Goal: Information Seeking & Learning: Learn about a topic

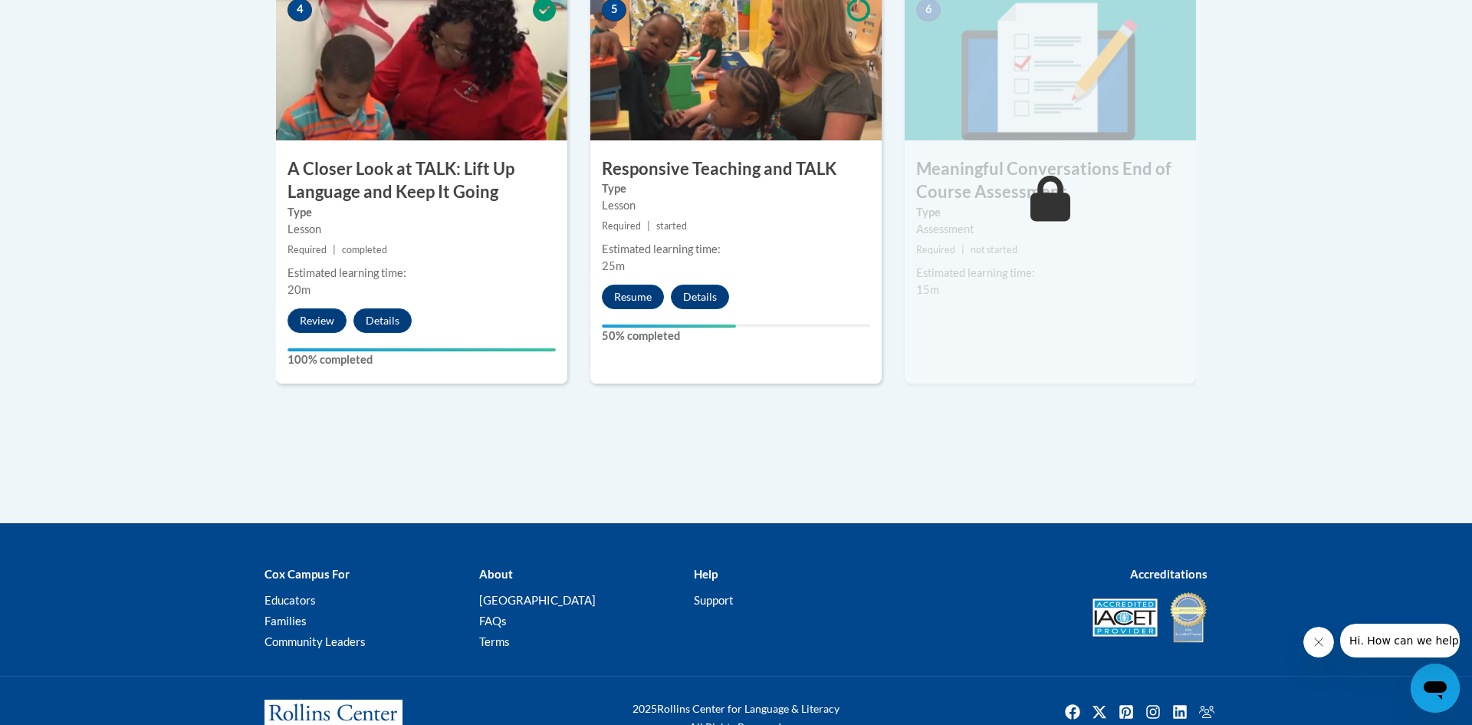
scroll to position [955, 0]
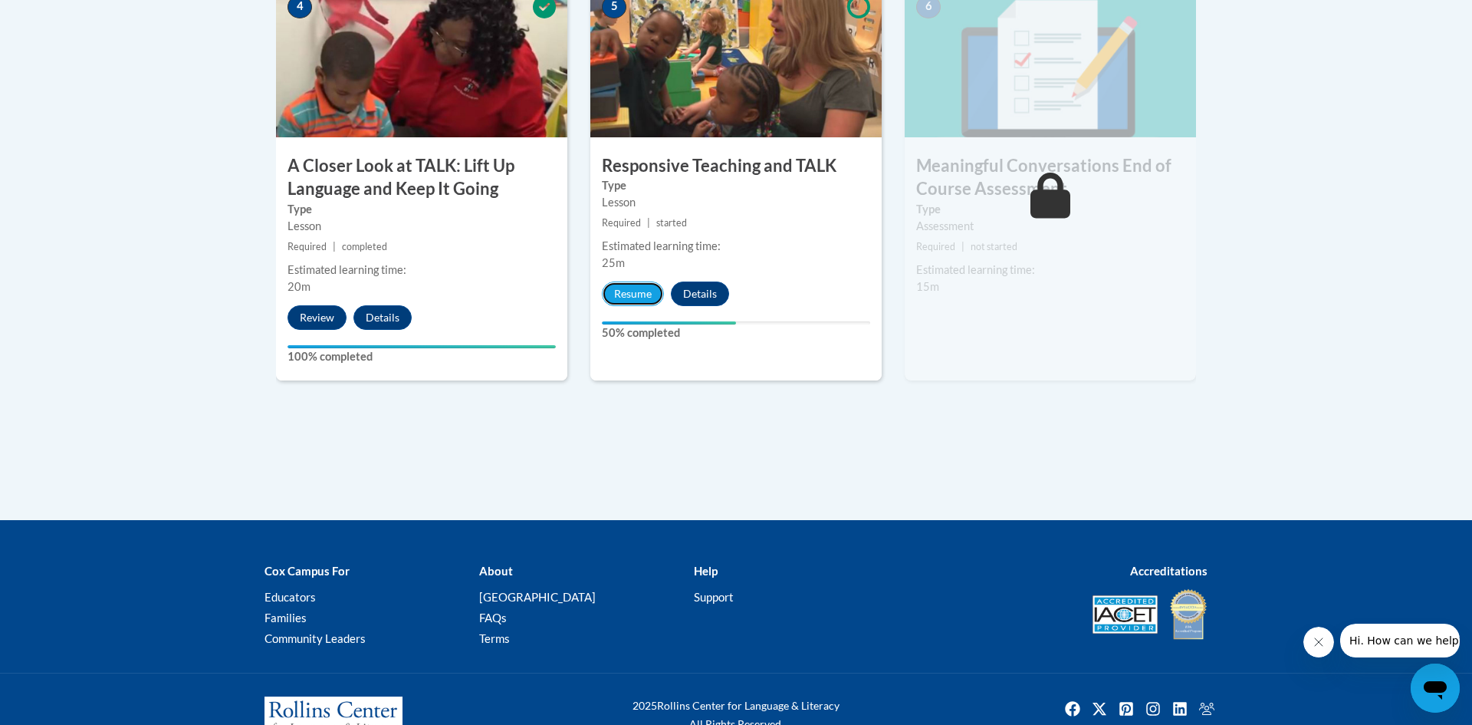
click at [651, 291] on button "Resume" at bounding box center [633, 293] width 62 height 25
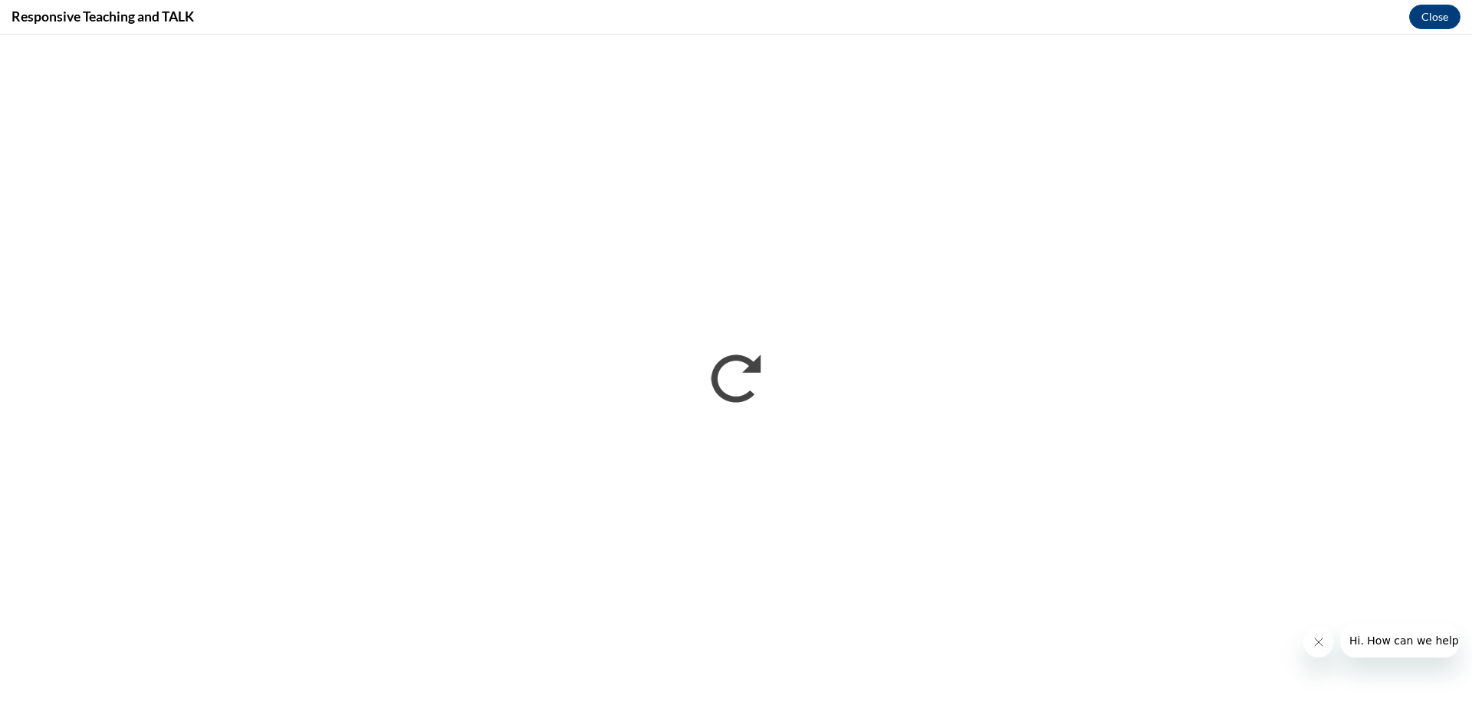
scroll to position [0, 0]
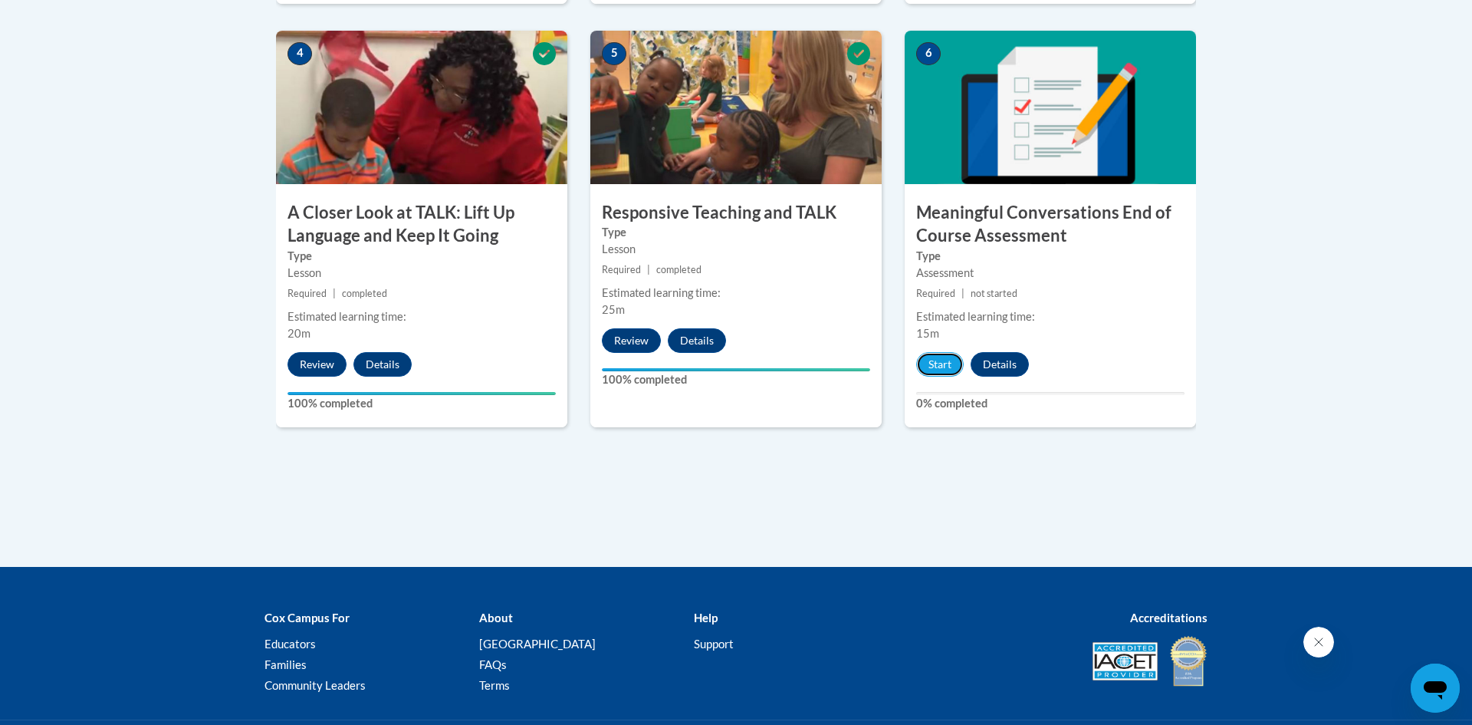
click at [945, 369] on button "Start" at bounding box center [940, 364] width 48 height 25
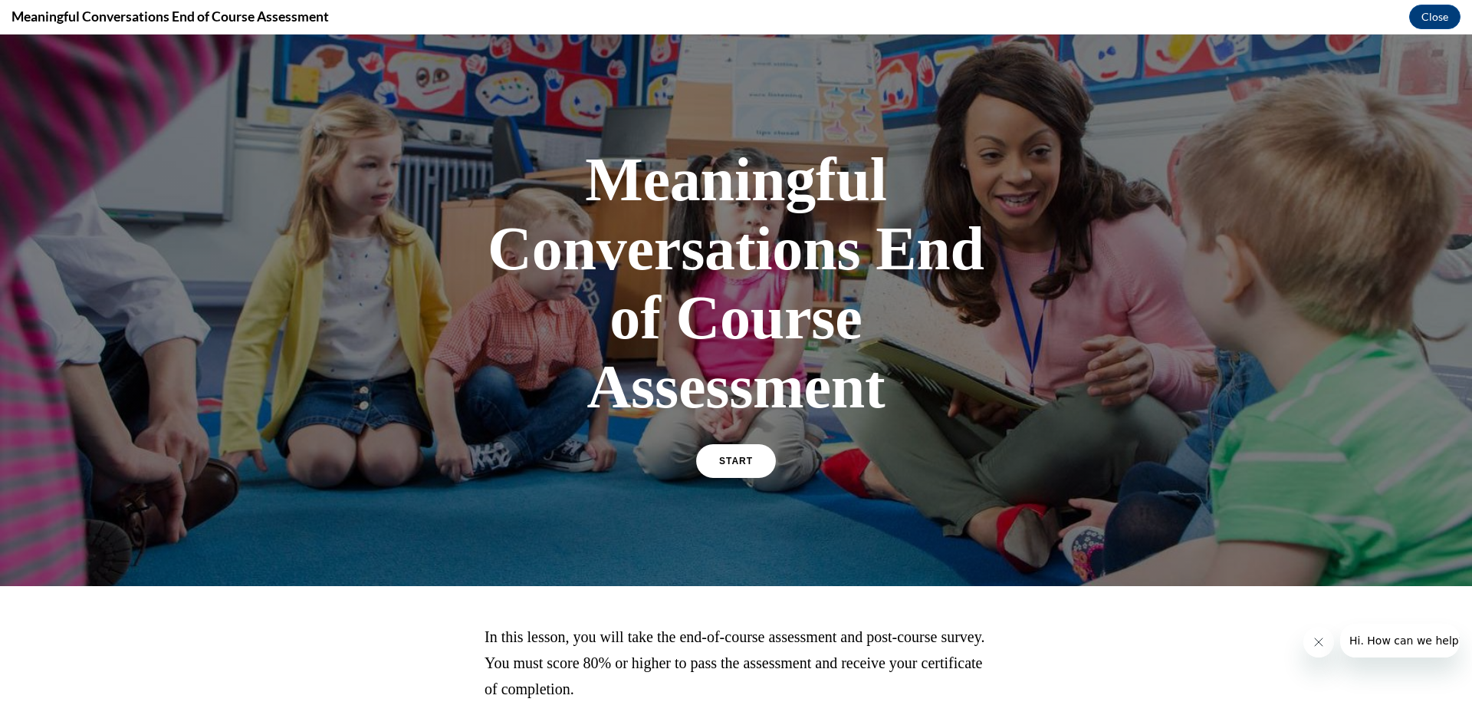
click at [754, 450] on link "START" at bounding box center [736, 461] width 80 height 34
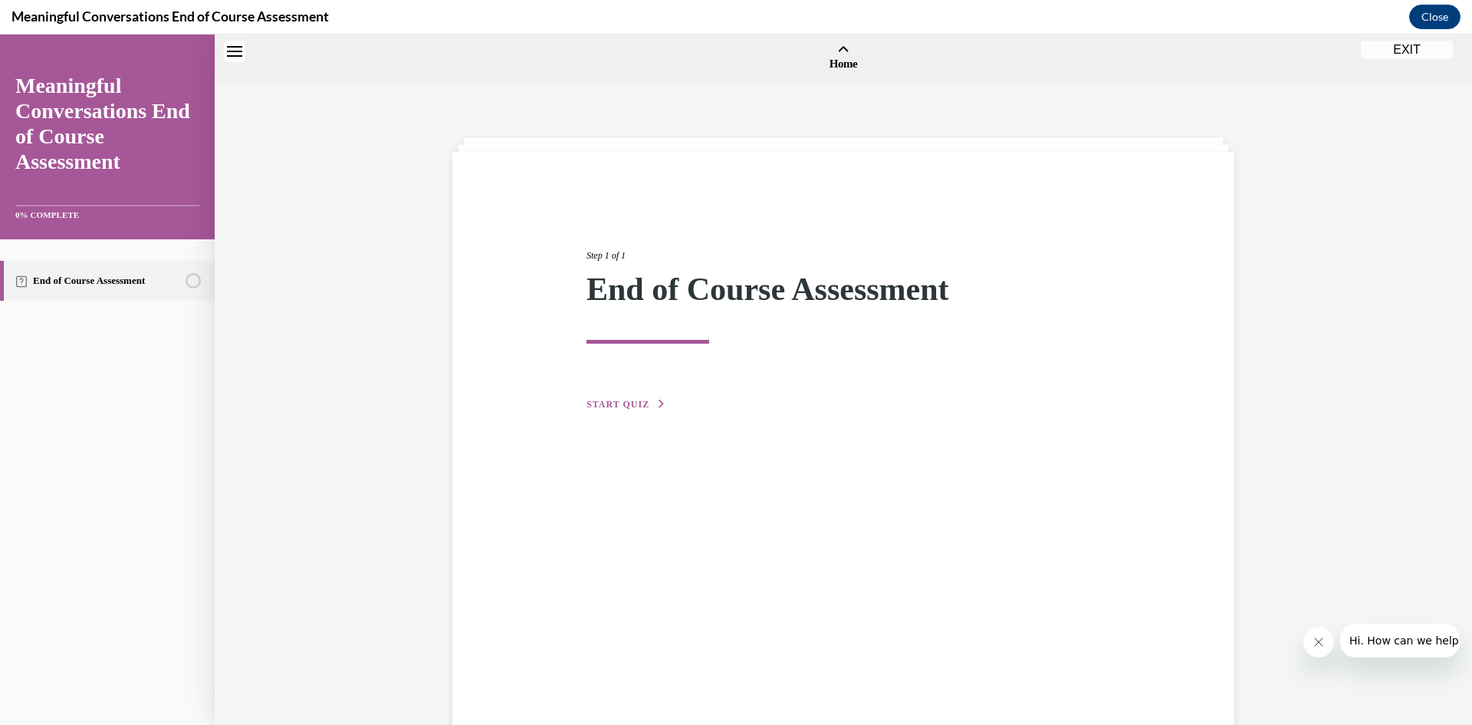
scroll to position [48, 0]
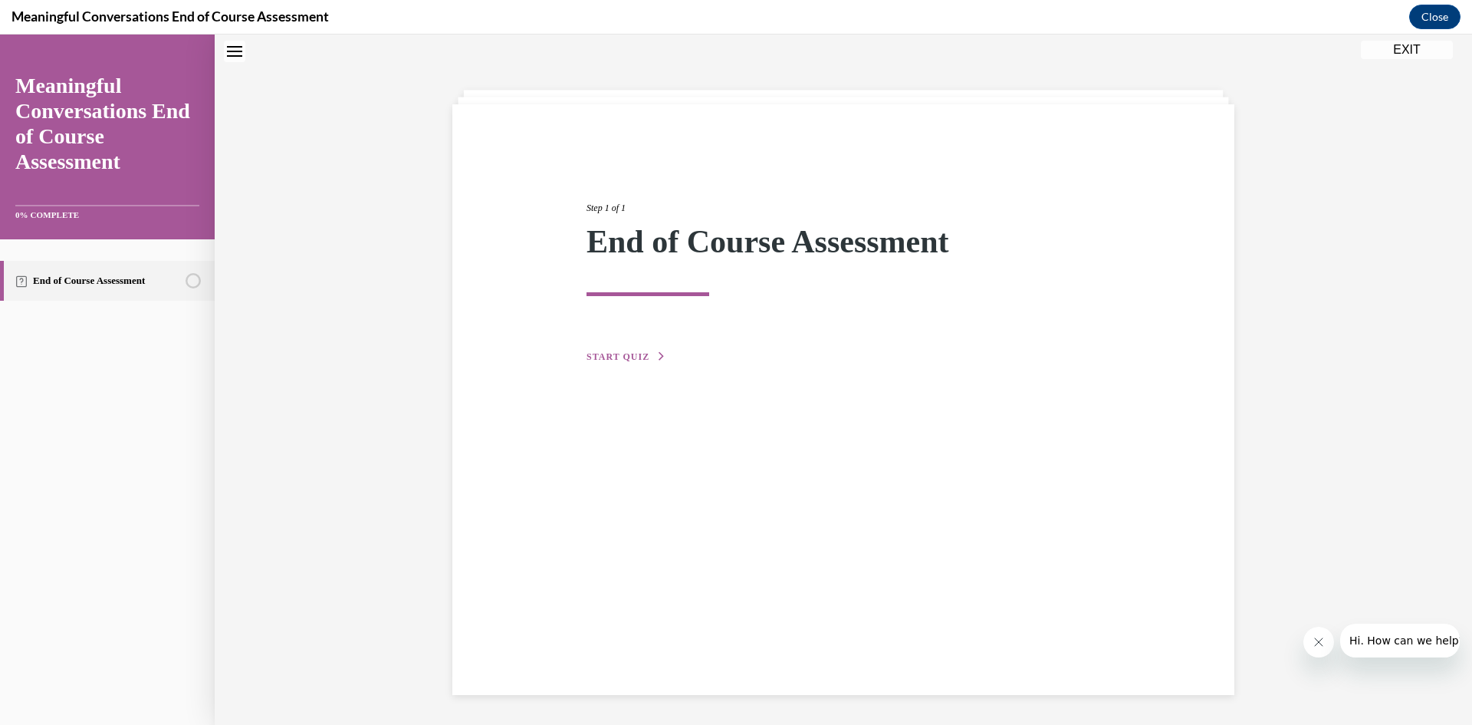
click at [638, 351] on button "START QUIZ" at bounding box center [627, 357] width 80 height 14
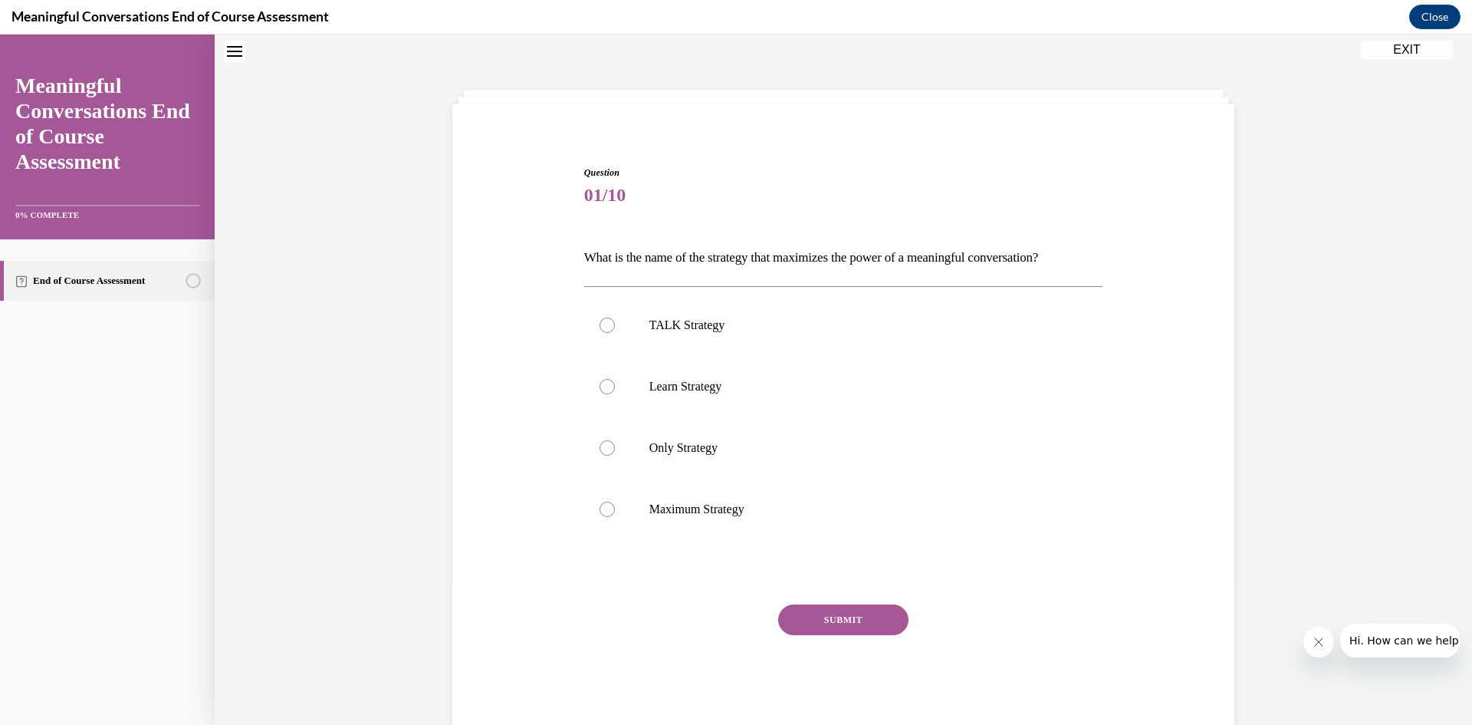
click at [704, 330] on p "TALK Strategy" at bounding box center [857, 324] width 416 height 15
click at [615, 330] on input "TALK Strategy" at bounding box center [607, 324] width 15 height 15
radio input "true"
click at [850, 620] on button "SUBMIT" at bounding box center [843, 619] width 130 height 31
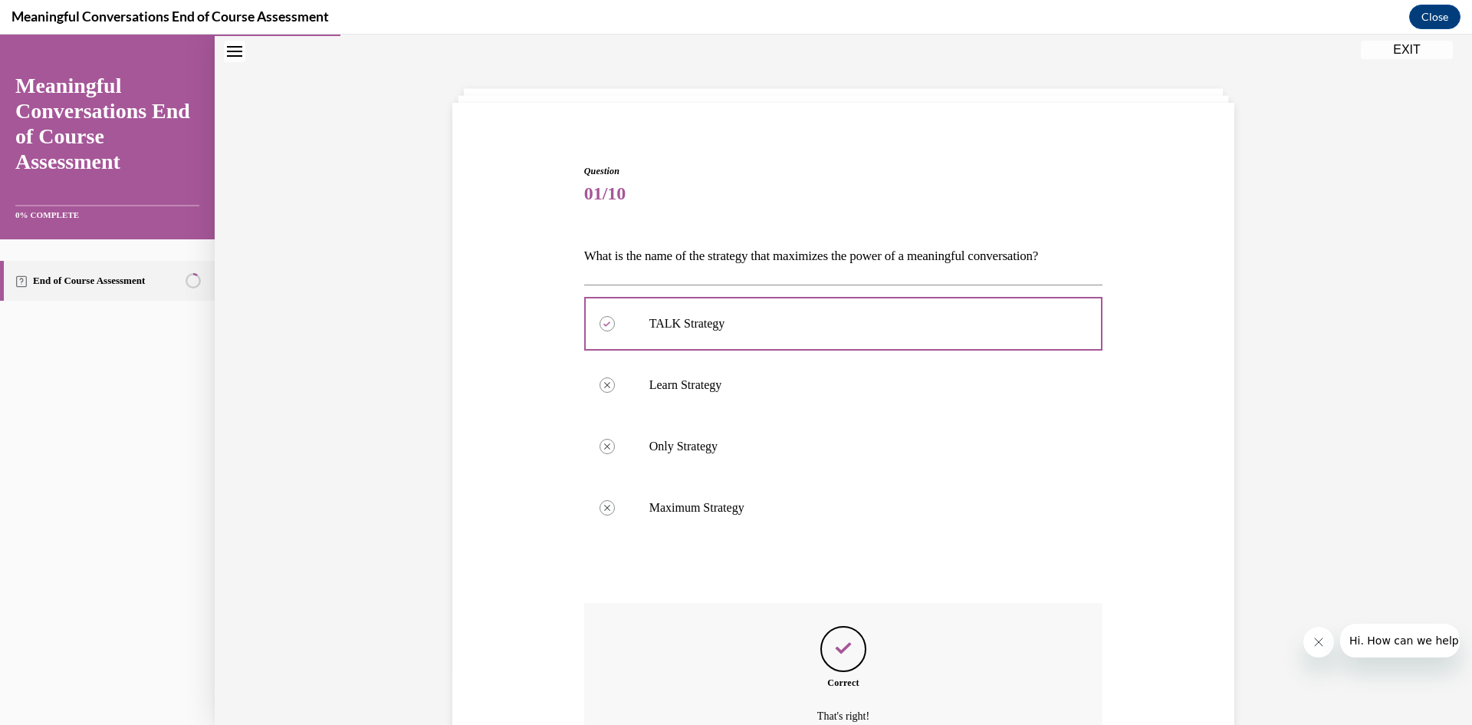
scroll to position [208, 0]
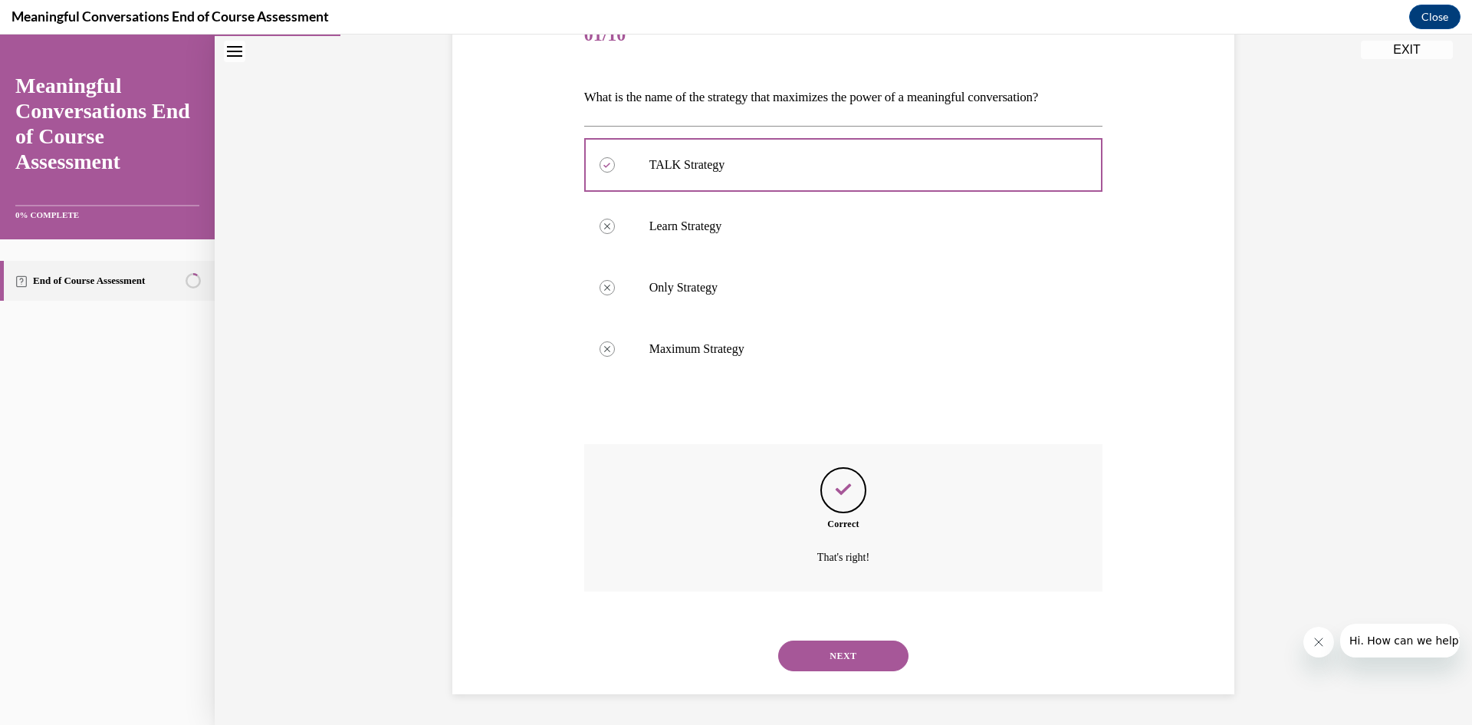
click at [863, 664] on button "NEXT" at bounding box center [843, 655] width 130 height 31
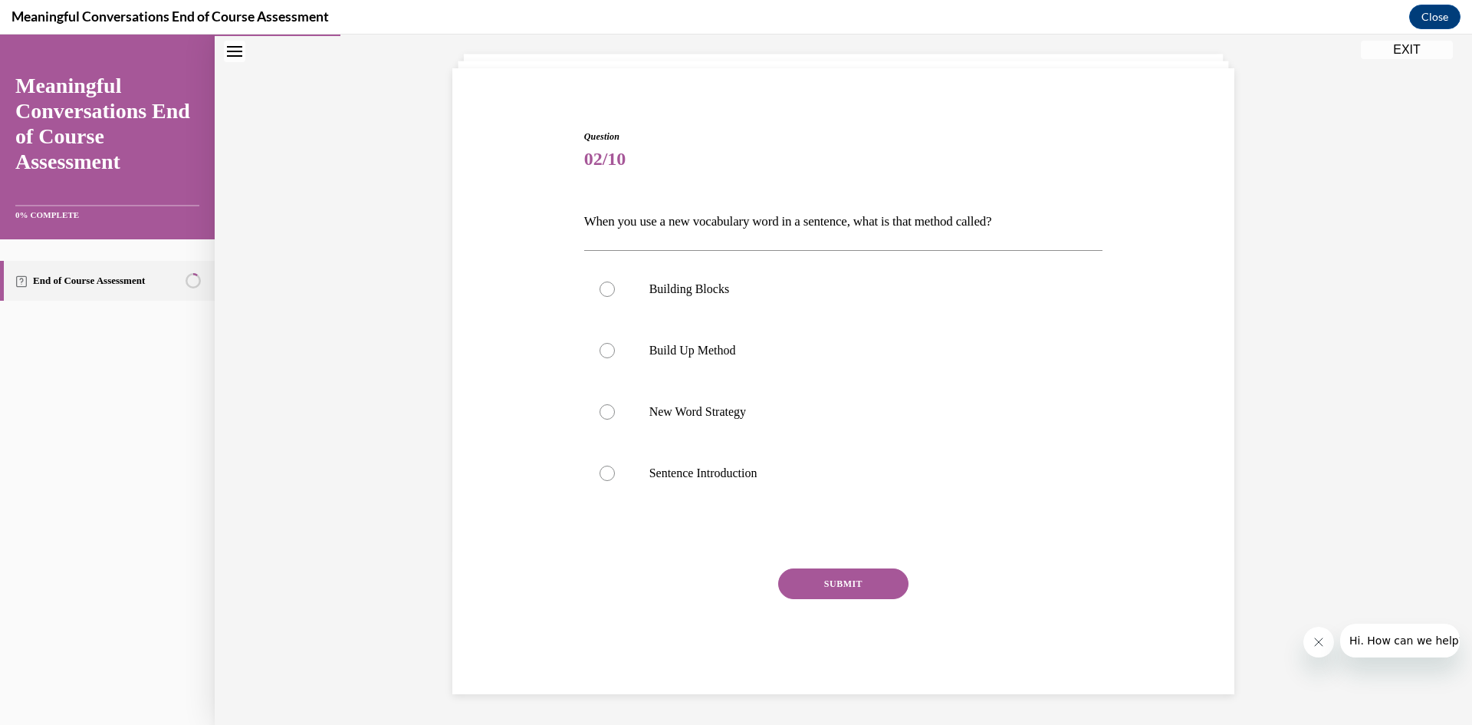
click at [736, 414] on p "New Word Strategy" at bounding box center [857, 411] width 416 height 15
click at [615, 414] on input "New Word Strategy" at bounding box center [607, 411] width 15 height 15
radio input "true"
click at [857, 584] on button "SUBMIT" at bounding box center [843, 583] width 130 height 31
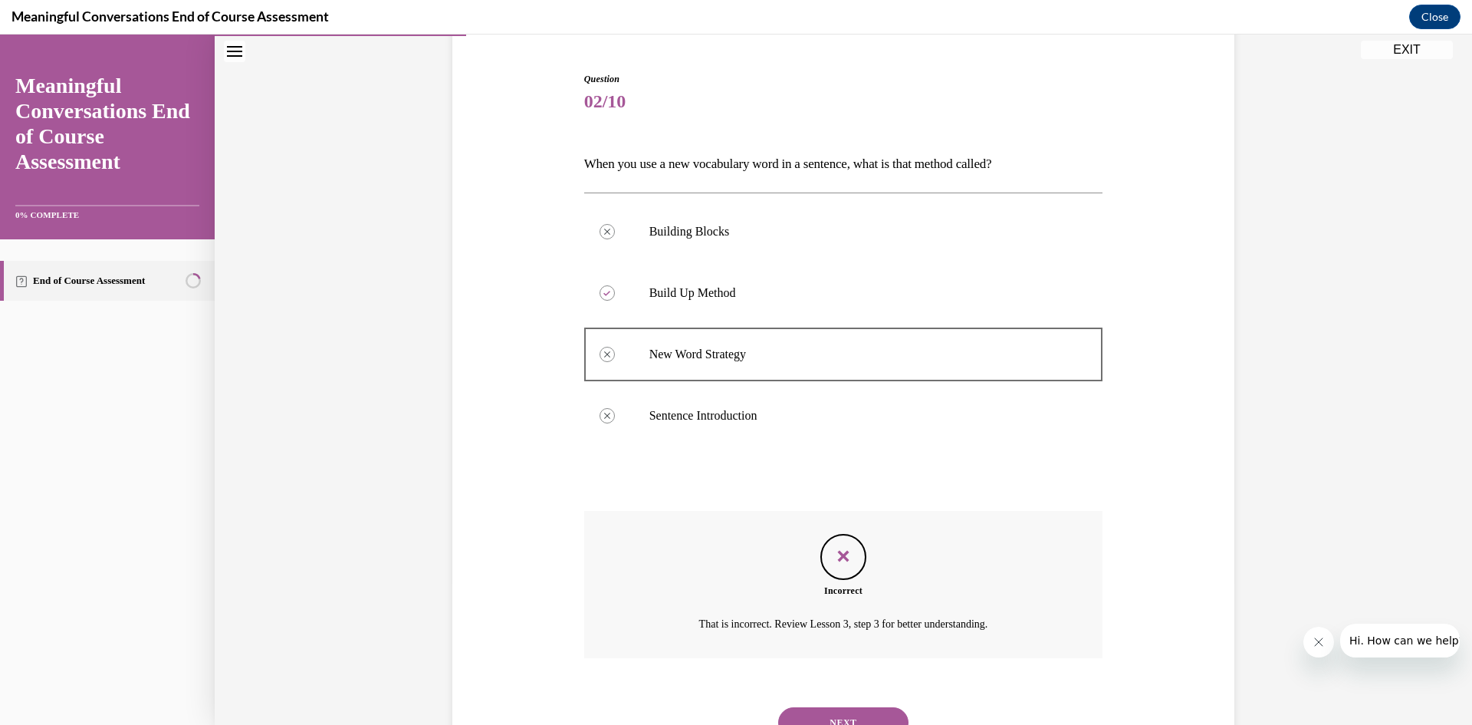
scroll to position [151, 0]
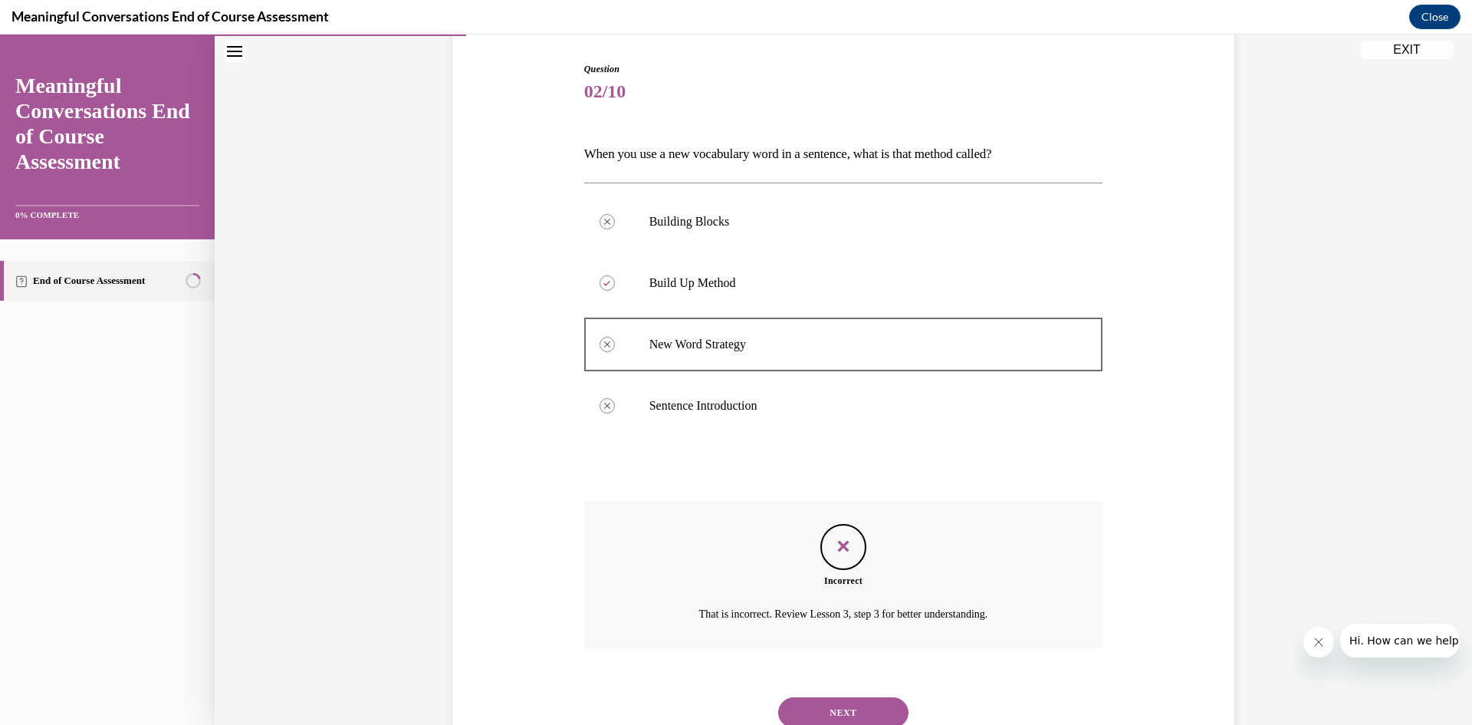
click at [866, 714] on button "NEXT" at bounding box center [843, 712] width 130 height 31
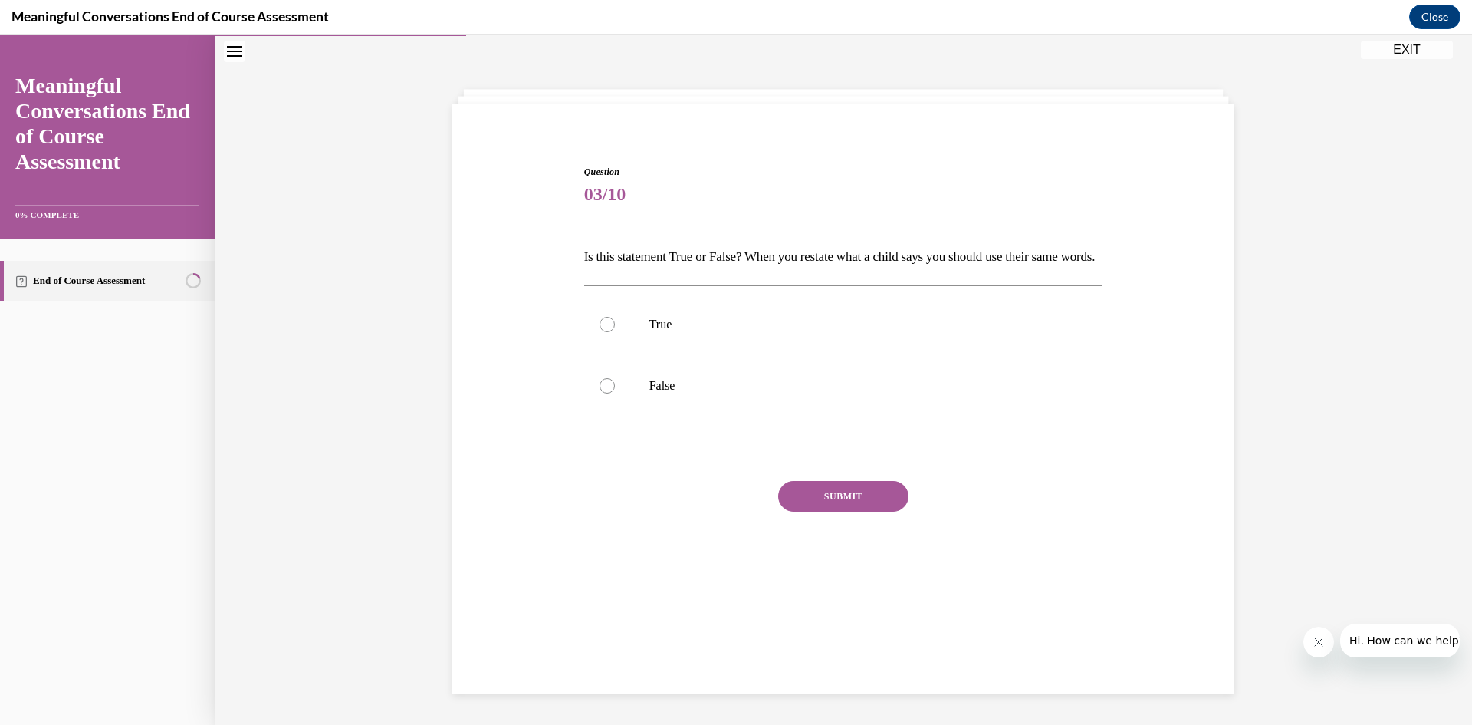
scroll to position [48, 0]
click at [660, 393] on p "False" at bounding box center [857, 385] width 416 height 15
click at [615, 393] on input "False" at bounding box center [607, 385] width 15 height 15
radio input "true"
click at [850, 511] on button "SUBMIT" at bounding box center [843, 496] width 130 height 31
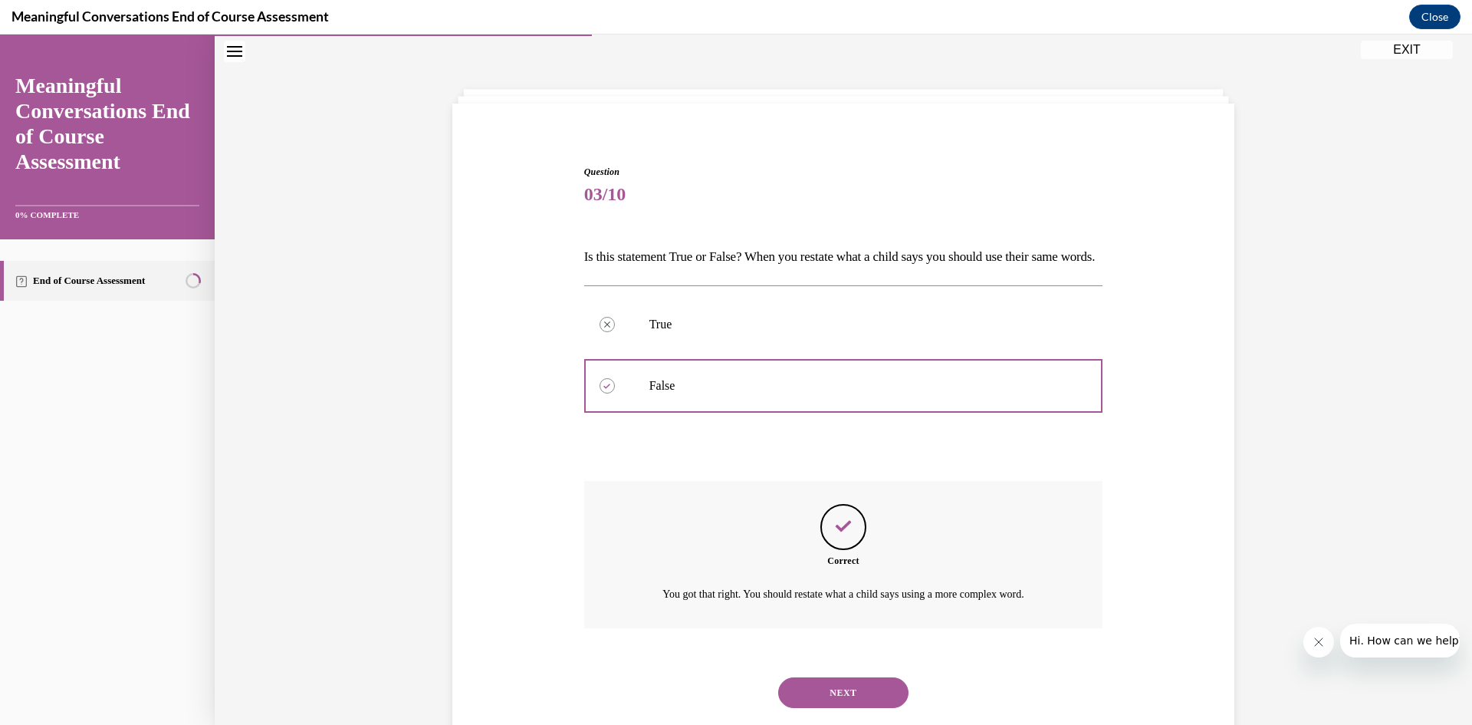
scroll to position [111, 0]
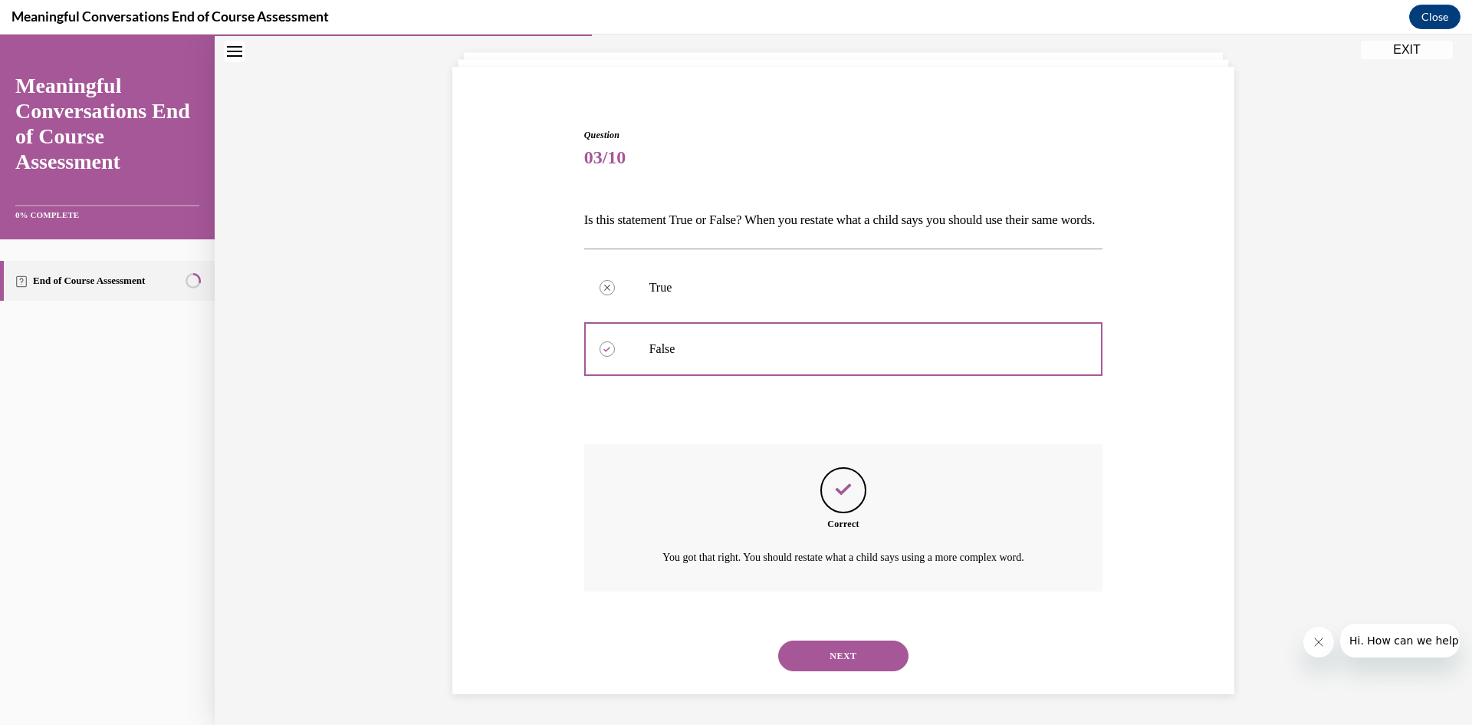
click at [888, 643] on button "NEXT" at bounding box center [843, 655] width 130 height 31
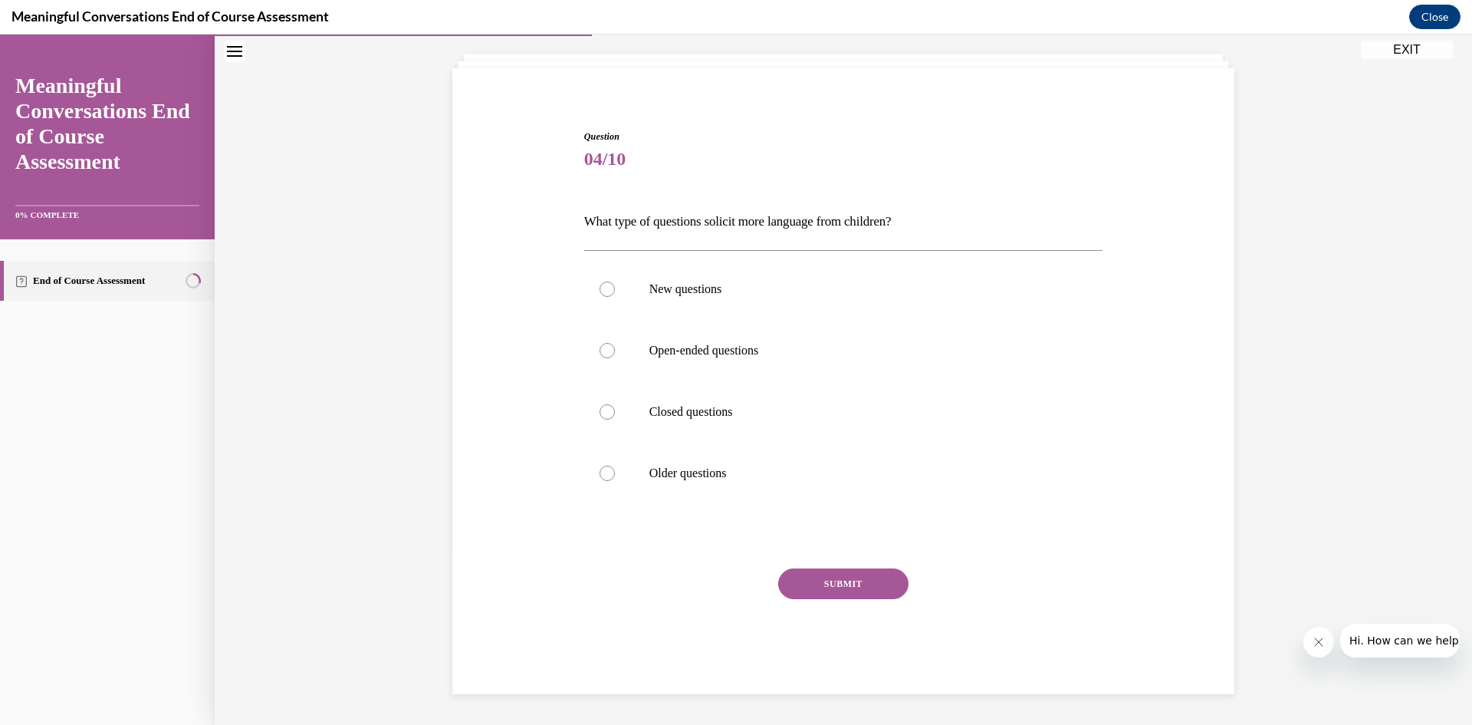
scroll to position [53, 0]
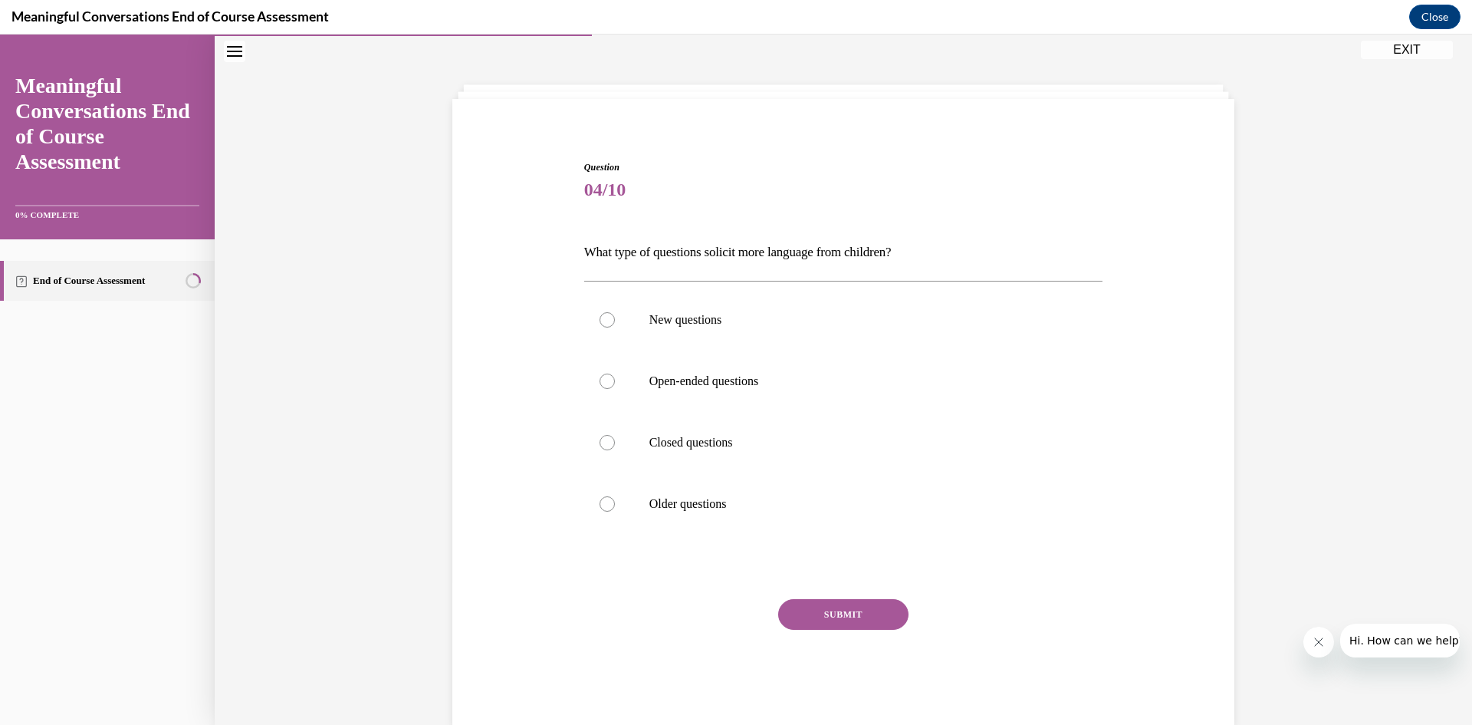
click at [745, 381] on p "Open-ended questions" at bounding box center [857, 380] width 416 height 15
click at [615, 381] on input "Open-ended questions" at bounding box center [607, 380] width 15 height 15
radio input "true"
click at [833, 603] on button "SUBMIT" at bounding box center [843, 614] width 130 height 31
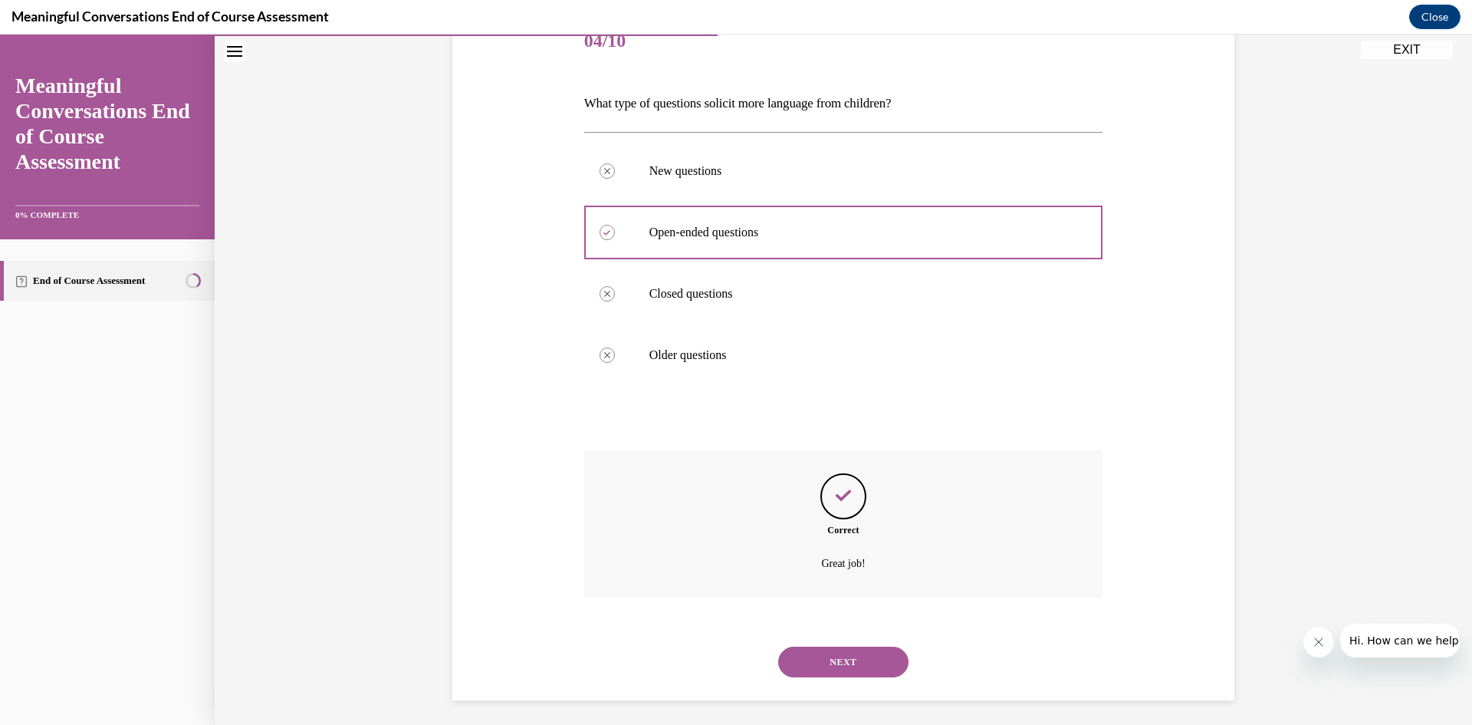
scroll to position [208, 0]
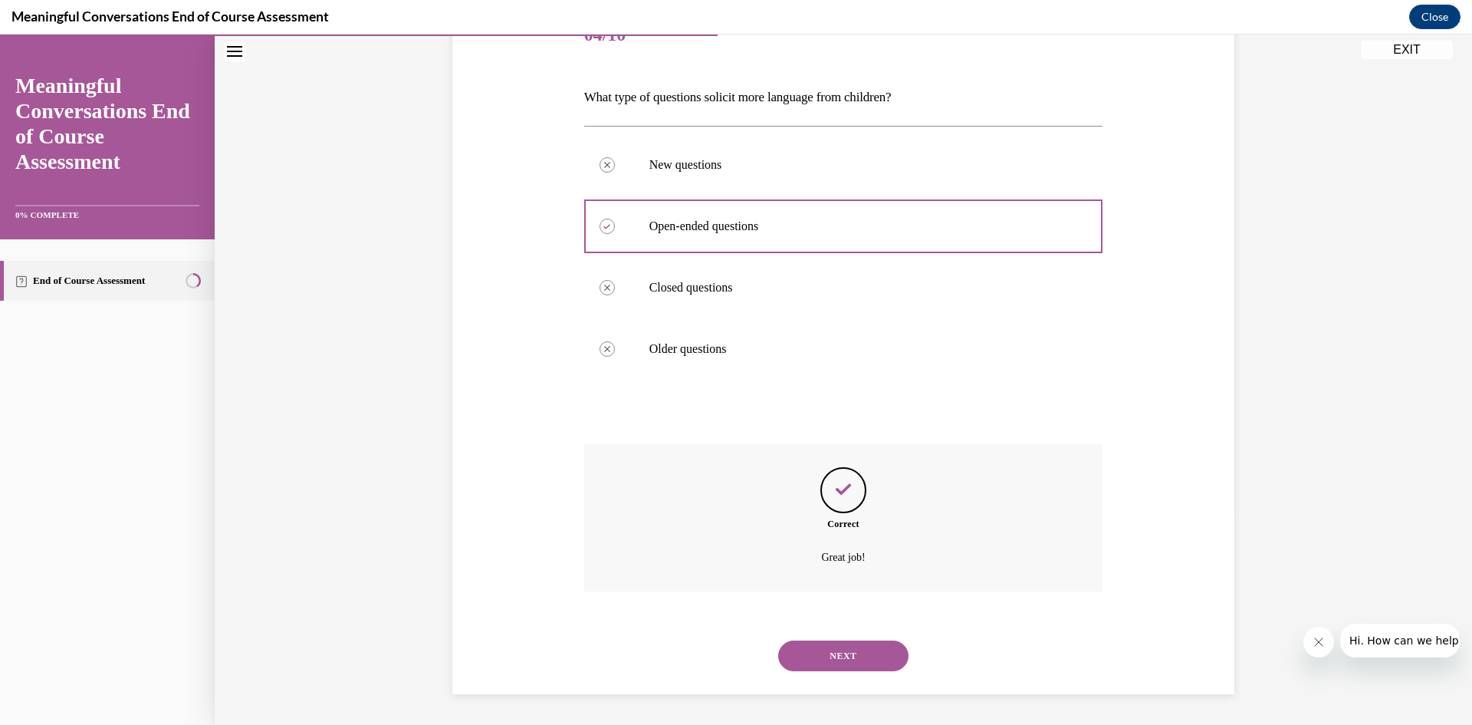
click at [876, 651] on button "NEXT" at bounding box center [843, 655] width 130 height 31
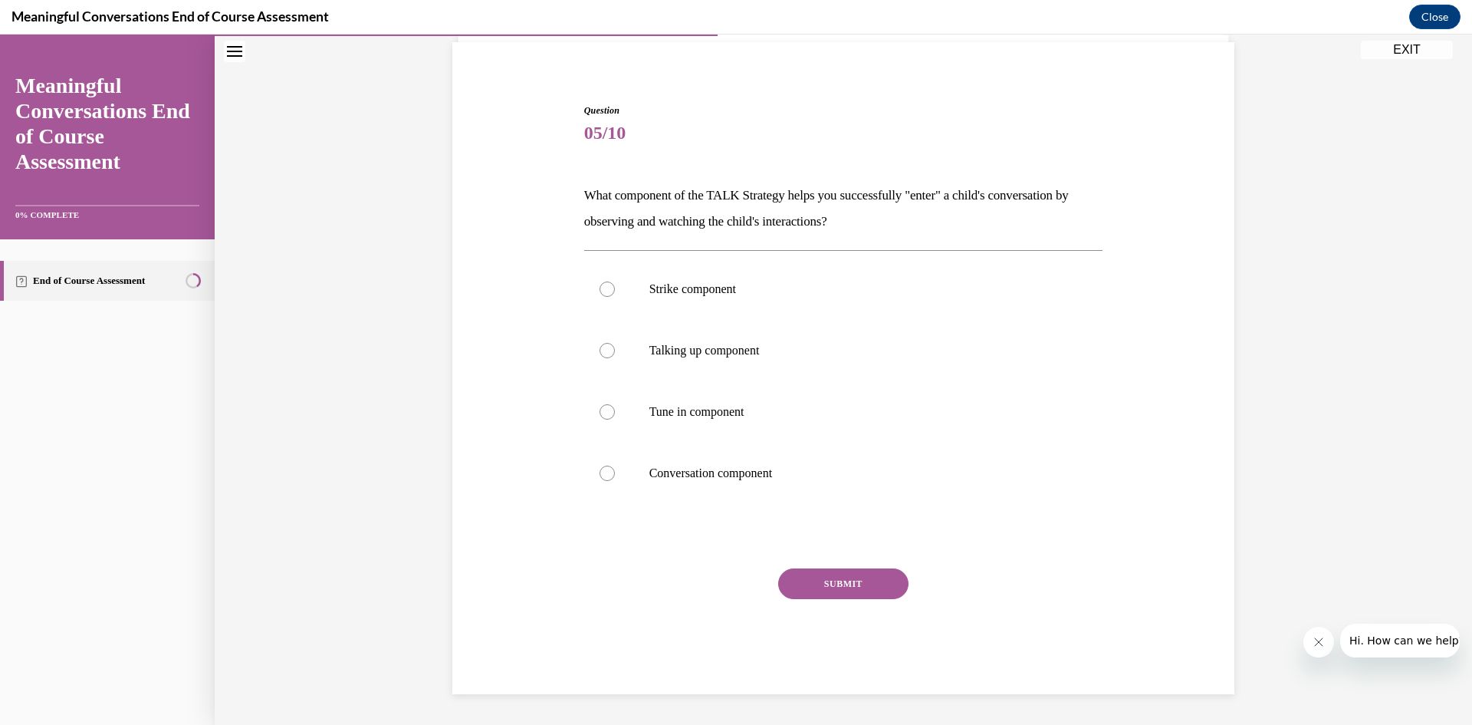
scroll to position [110, 0]
click at [728, 412] on p "Tune in component" at bounding box center [857, 411] width 416 height 15
click at [615, 412] on input "Tune in component" at bounding box center [607, 411] width 15 height 15
radio input "true"
click at [870, 578] on button "SUBMIT" at bounding box center [843, 583] width 130 height 31
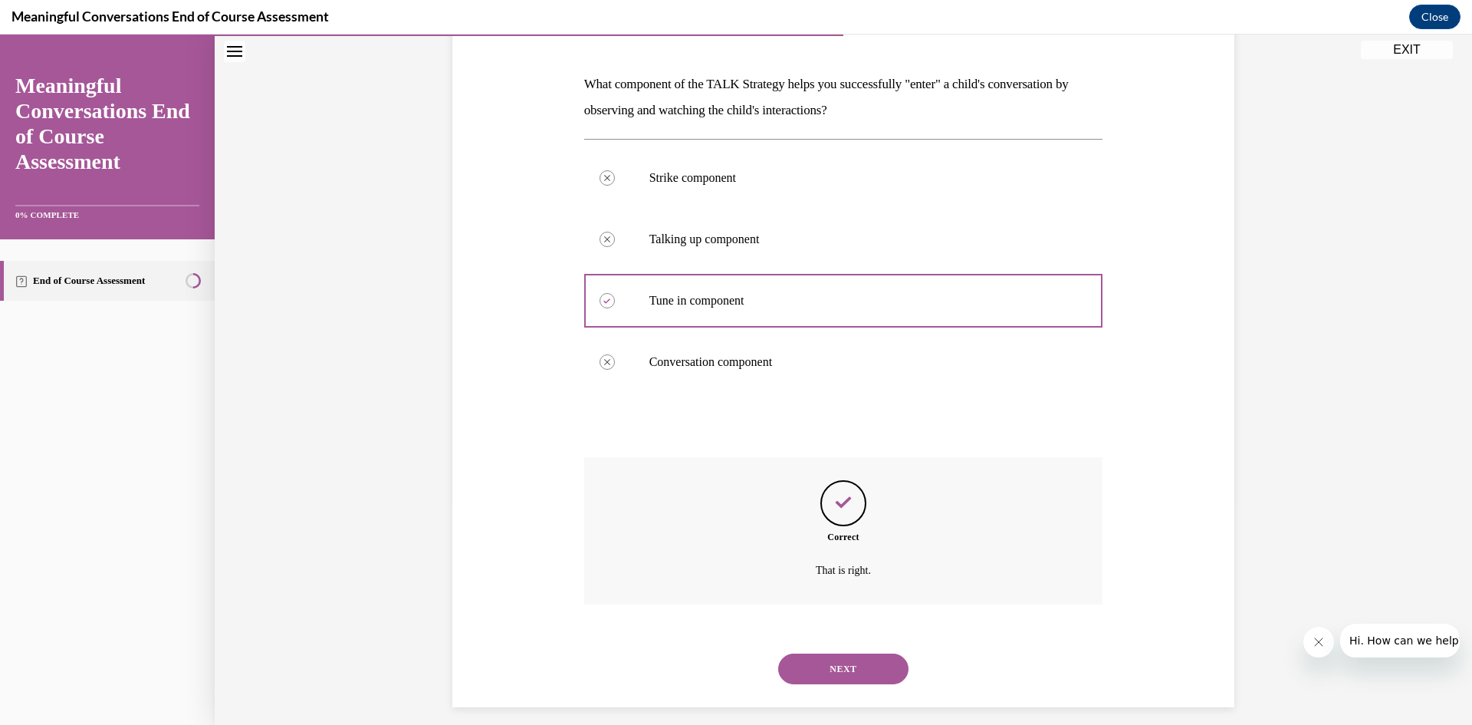
scroll to position [234, 0]
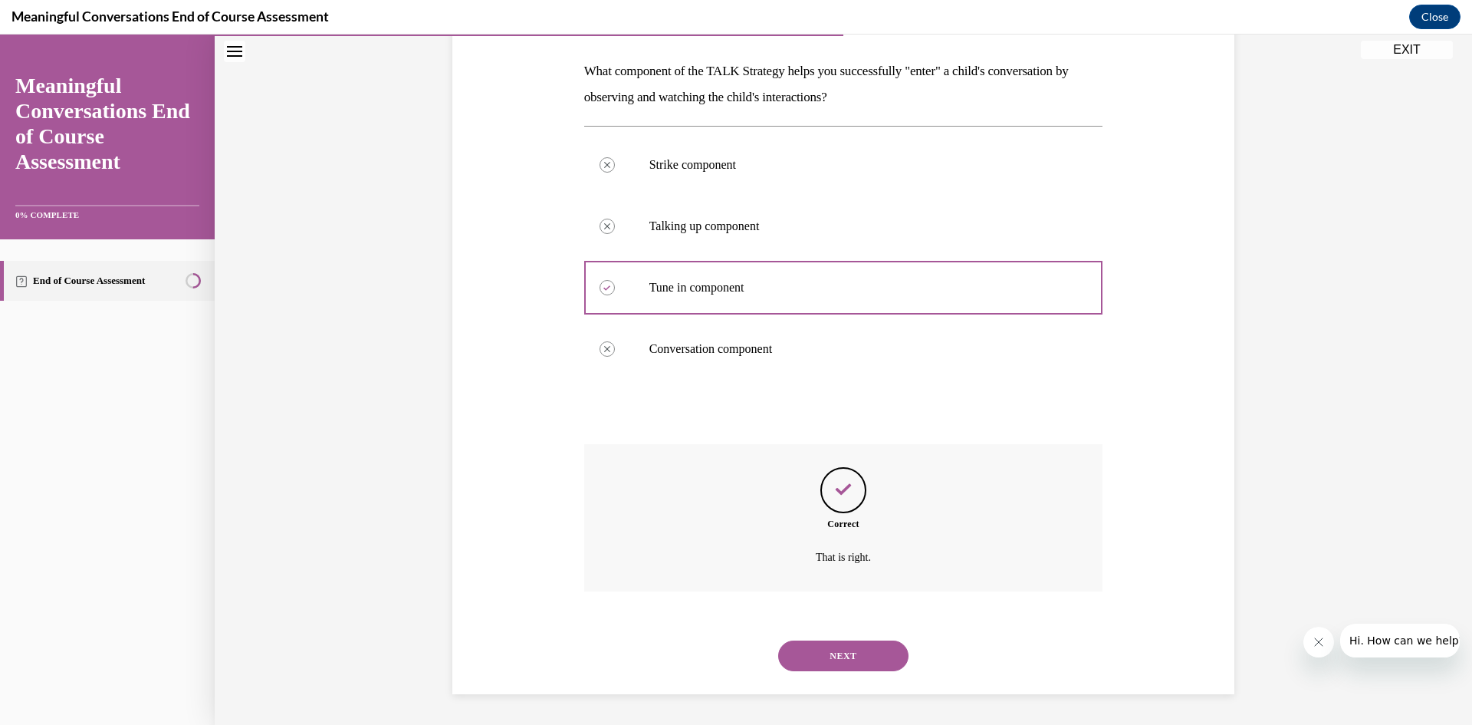
click at [878, 647] on button "NEXT" at bounding box center [843, 655] width 130 height 31
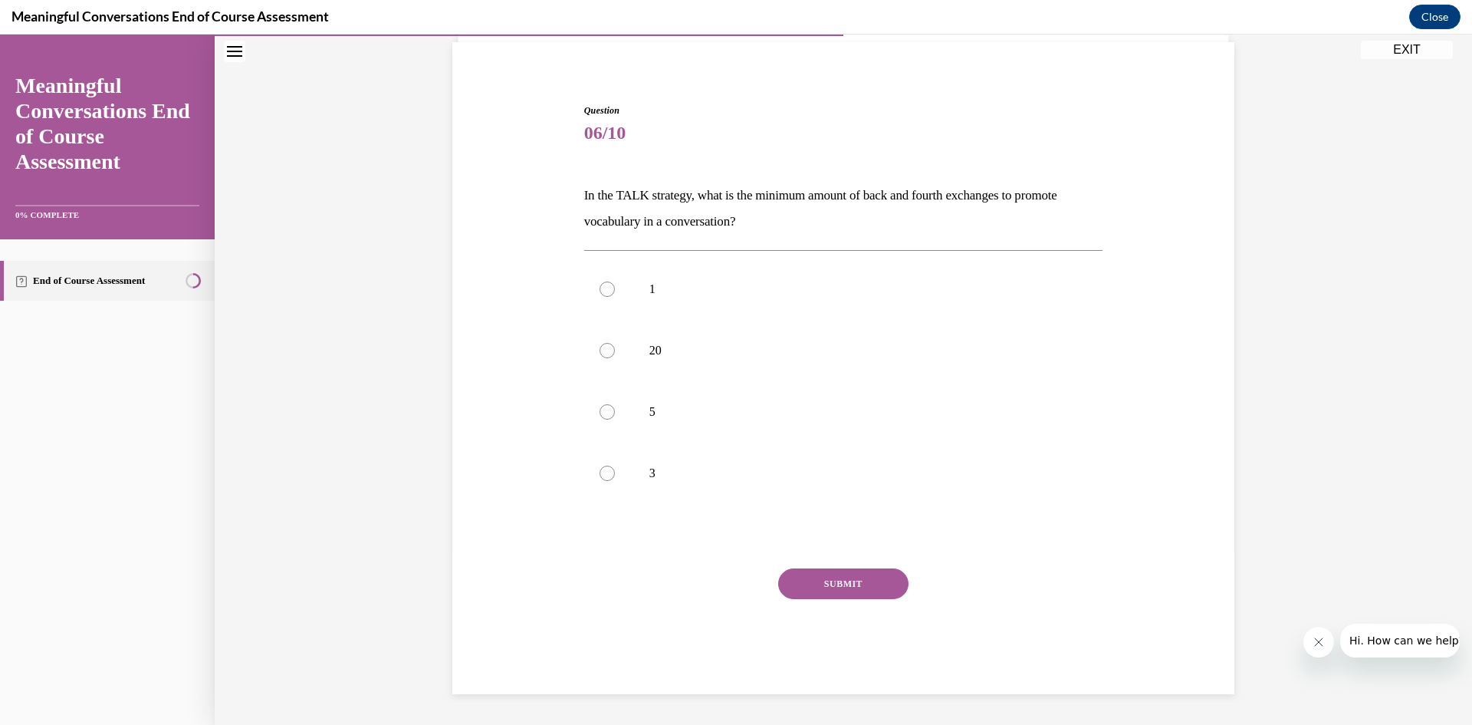
click at [650, 343] on p "20" at bounding box center [857, 350] width 416 height 15
click at [615, 343] on input "20" at bounding box center [607, 350] width 15 height 15
radio input "true"
click at [843, 584] on button "SUBMIT" at bounding box center [843, 583] width 130 height 31
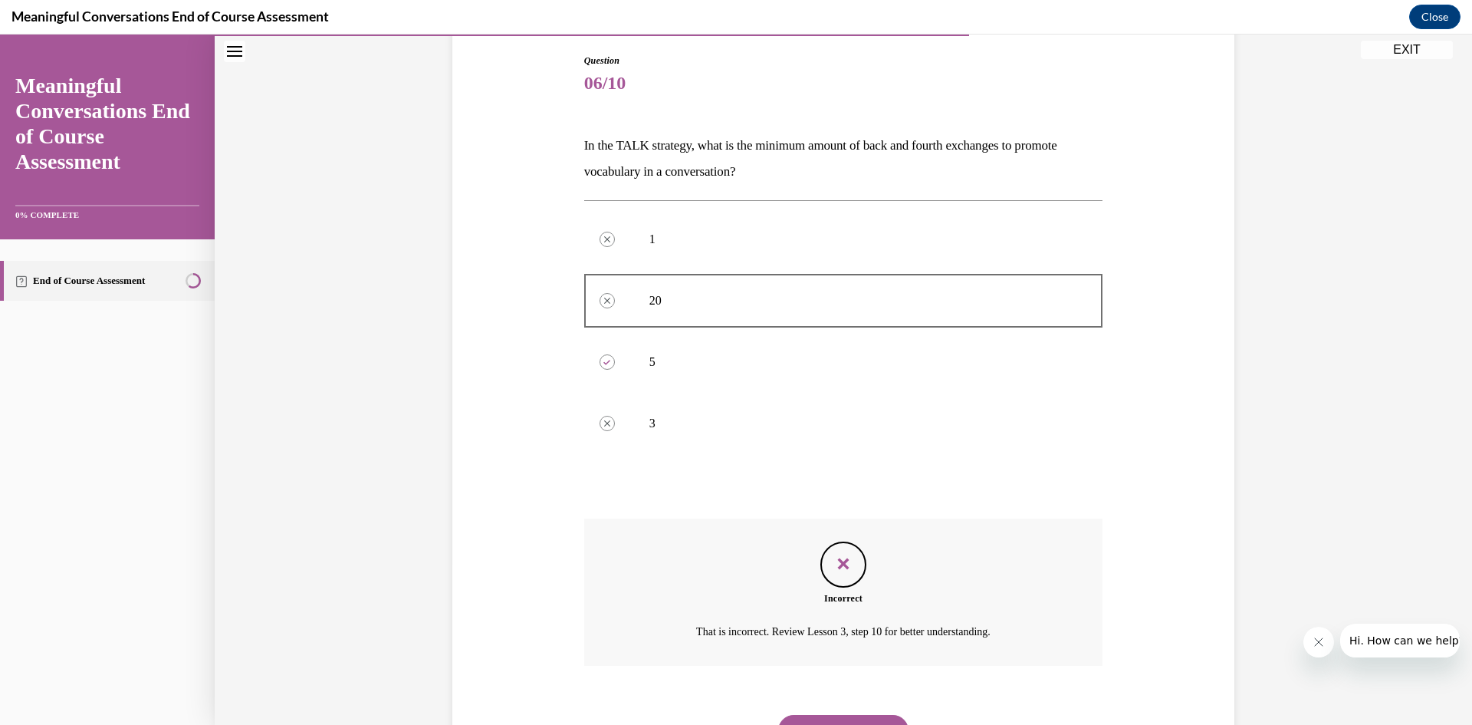
scroll to position [163, 0]
click at [856, 714] on button "NEXT" at bounding box center [843, 726] width 130 height 31
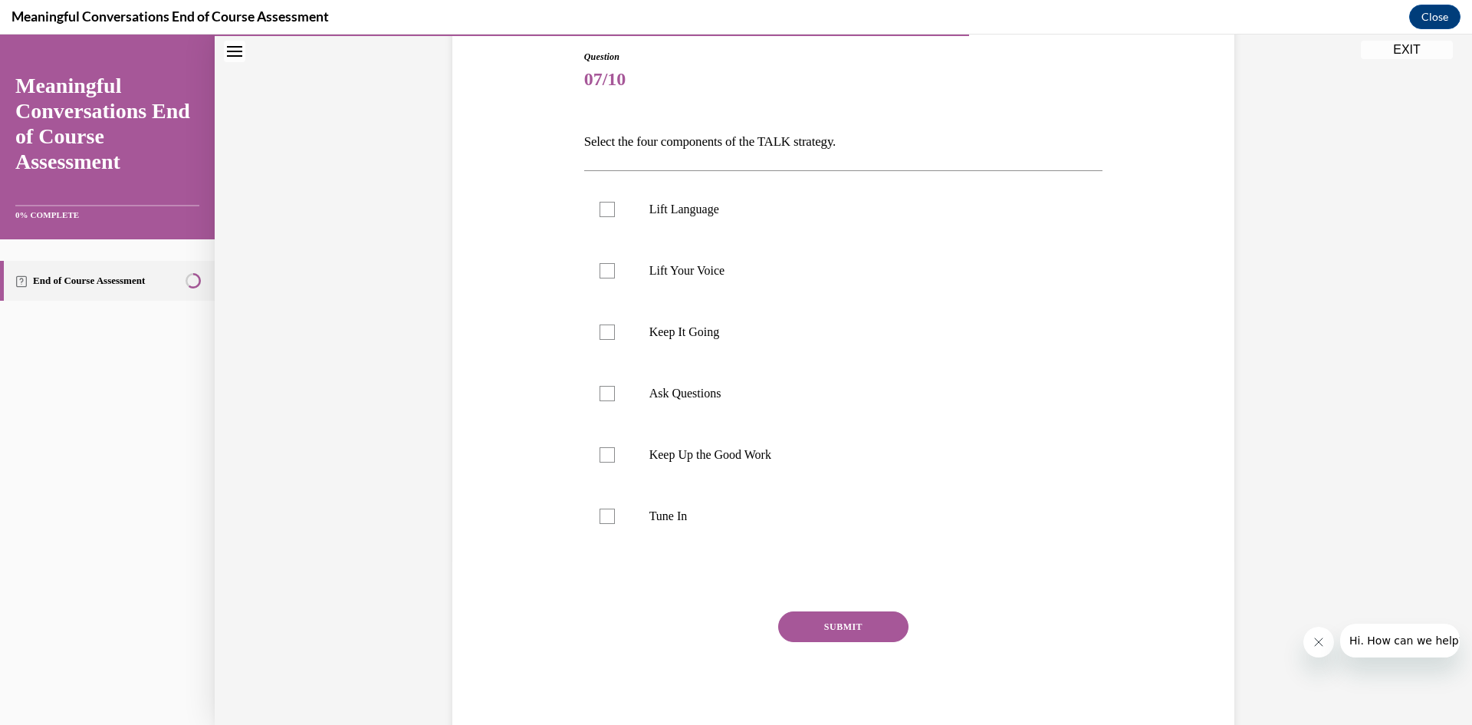
click at [671, 513] on p "Tune In" at bounding box center [857, 515] width 416 height 15
click at [615, 513] on input "Tune In" at bounding box center [607, 515] width 15 height 15
checkbox input "true"
click at [714, 391] on p "Ask Questions" at bounding box center [857, 393] width 416 height 15
click at [615, 391] on input "Ask Questions" at bounding box center [607, 393] width 15 height 15
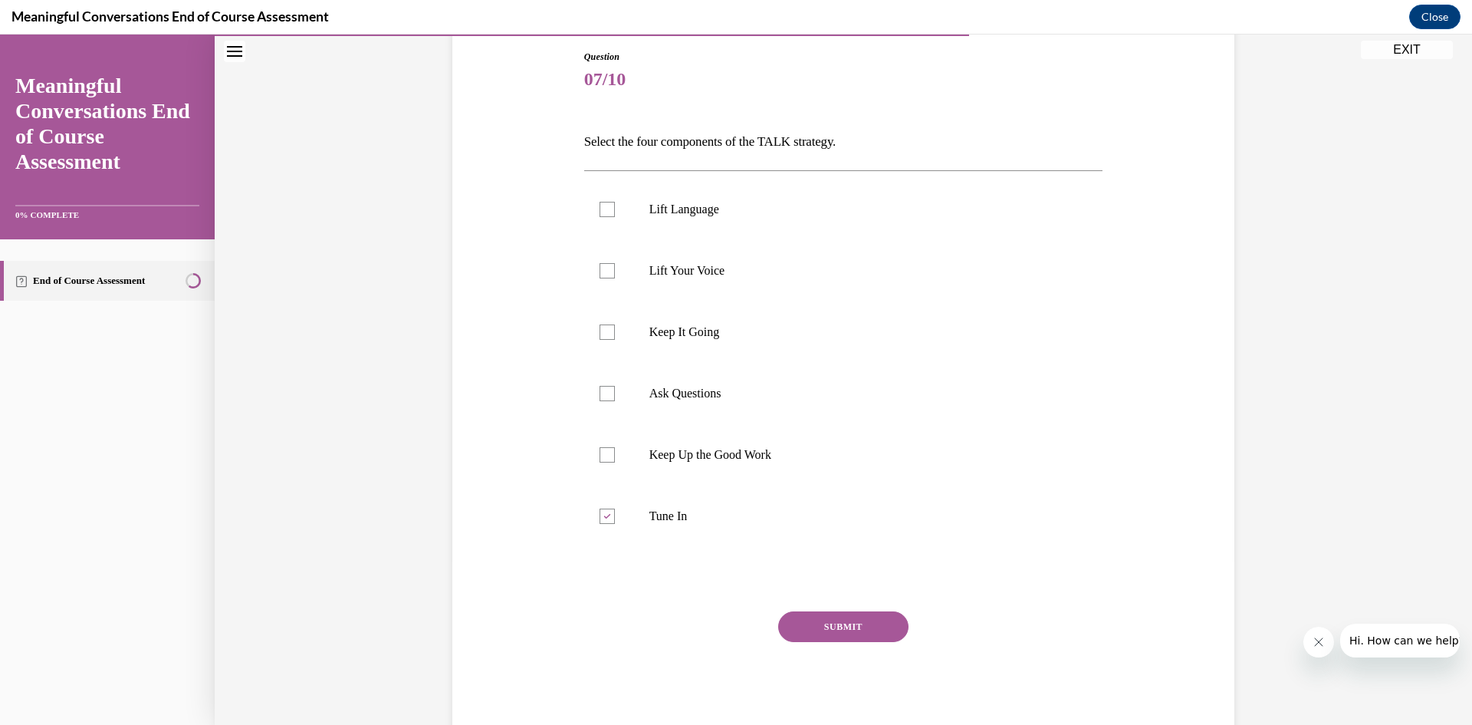
checkbox input "true"
click at [712, 331] on p "Keep It Going" at bounding box center [857, 331] width 416 height 15
click at [615, 331] on input "Keep It Going" at bounding box center [607, 331] width 15 height 15
checkbox input "true"
click at [707, 200] on label "Lift Language" at bounding box center [843, 209] width 519 height 61
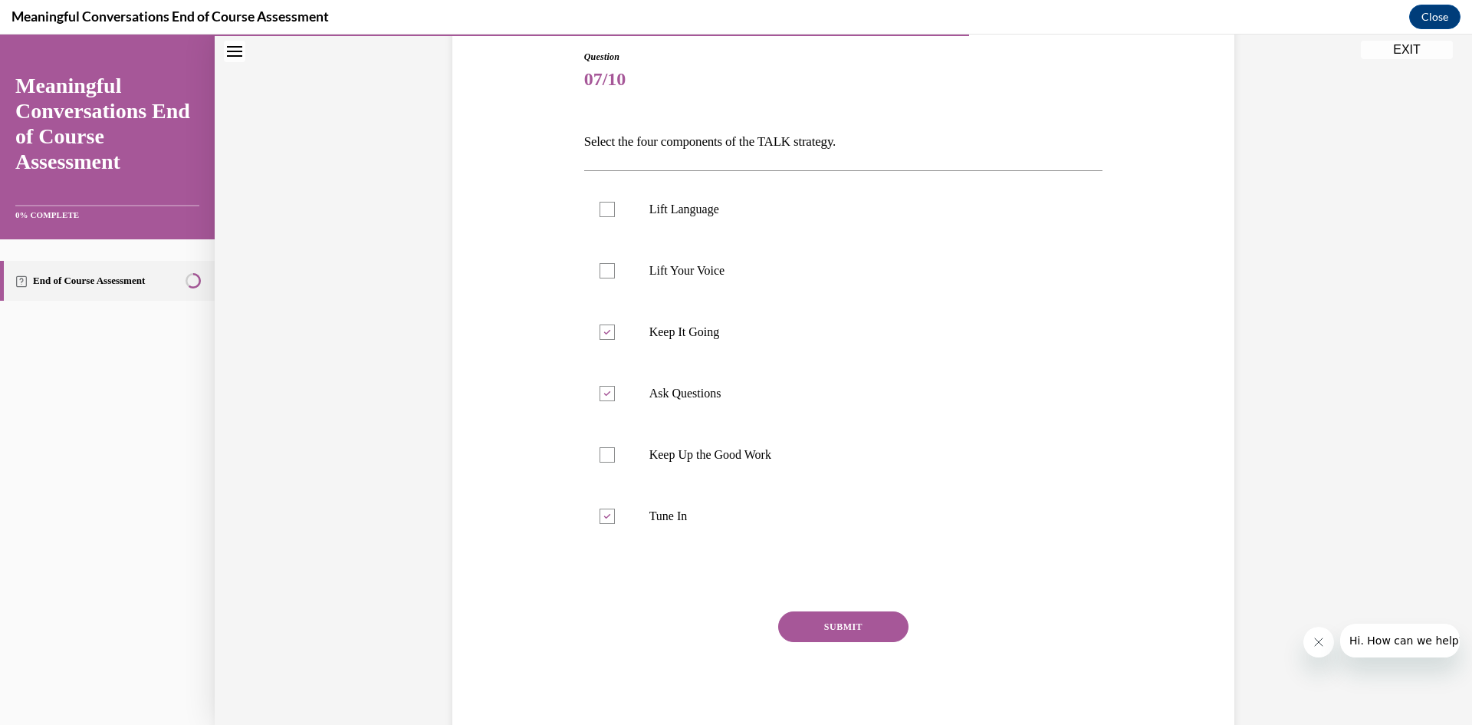
click at [615, 202] on input "Lift Language" at bounding box center [607, 209] width 15 height 15
checkbox input "true"
click at [849, 611] on button "SUBMIT" at bounding box center [843, 626] width 130 height 31
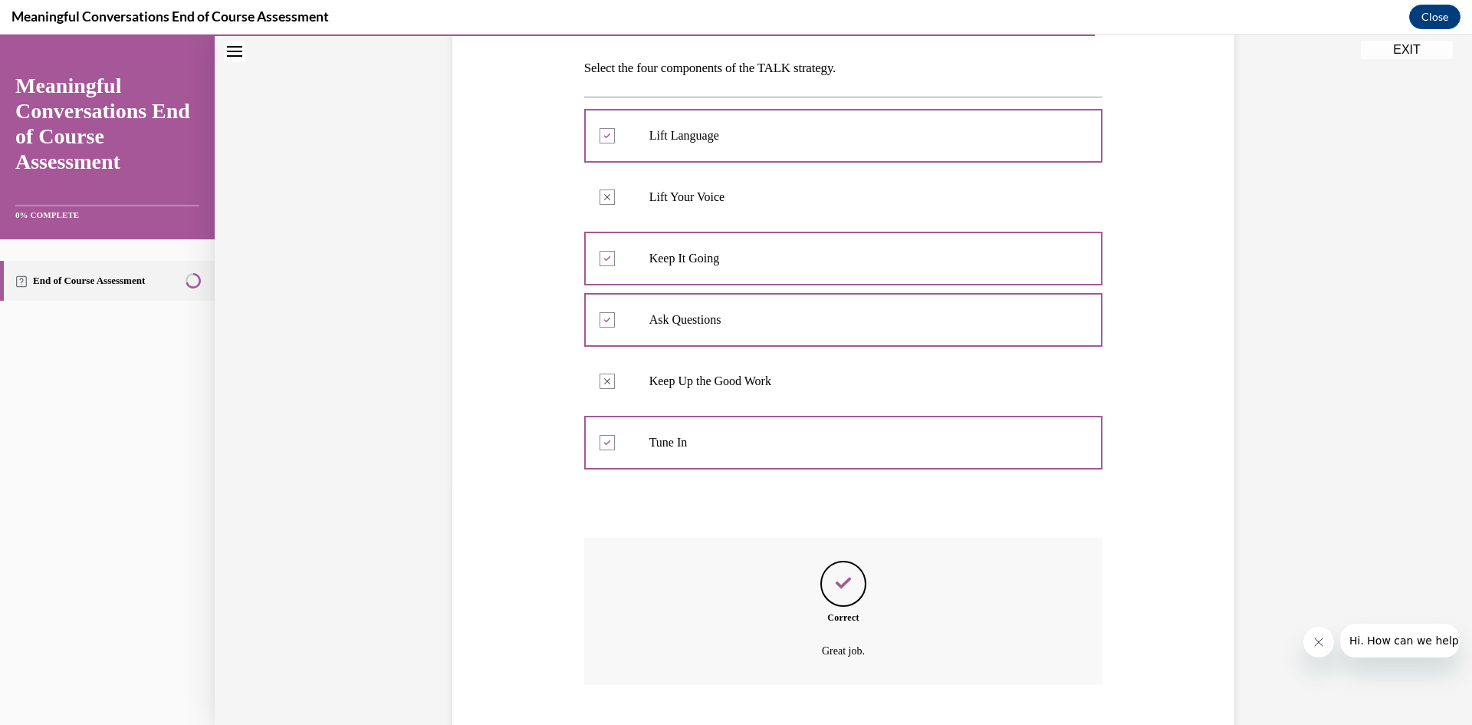
scroll to position [330, 0]
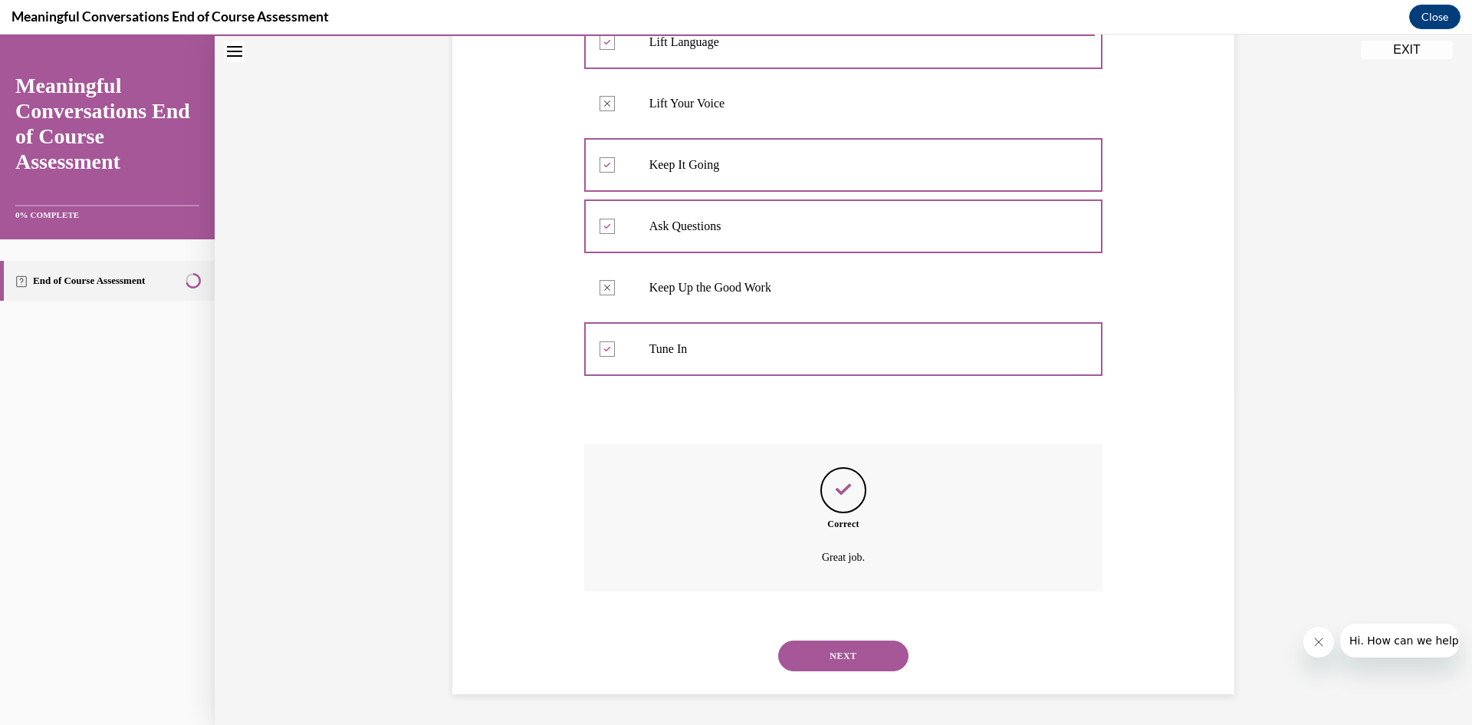
click at [852, 644] on button "NEXT" at bounding box center [843, 655] width 130 height 31
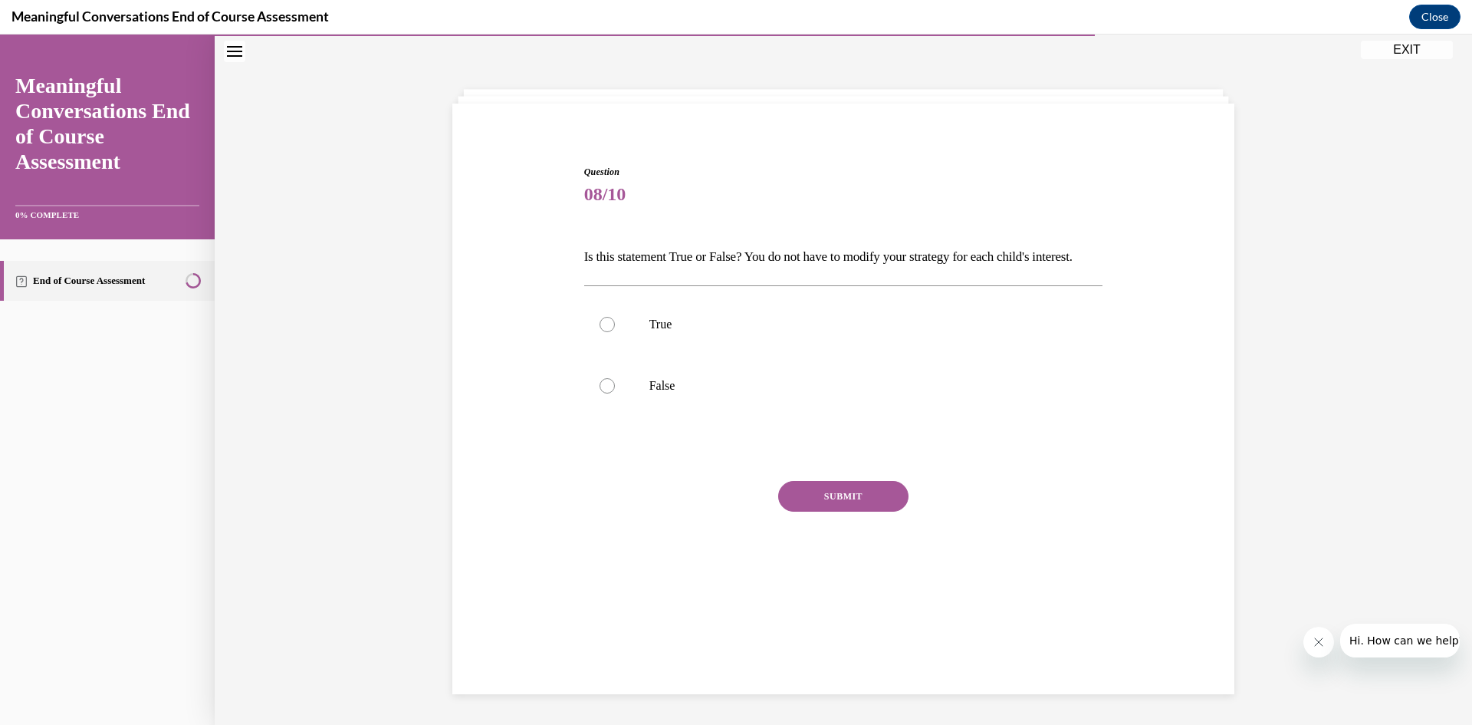
click at [669, 393] on p "False" at bounding box center [857, 385] width 416 height 15
click at [615, 393] on input "False" at bounding box center [607, 385] width 15 height 15
radio input "true"
click at [860, 511] on button "SUBMIT" at bounding box center [843, 496] width 130 height 31
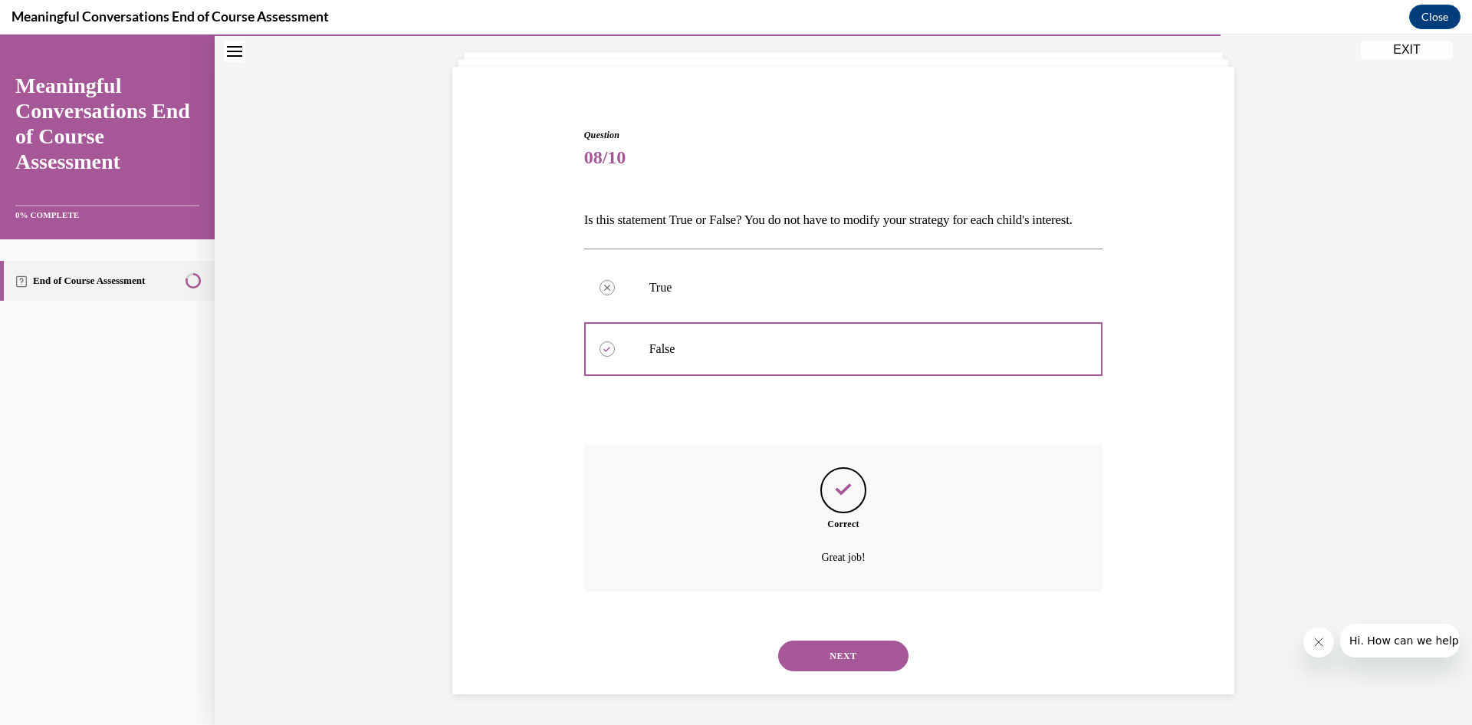
scroll to position [111, 0]
click at [861, 652] on button "NEXT" at bounding box center [843, 655] width 130 height 31
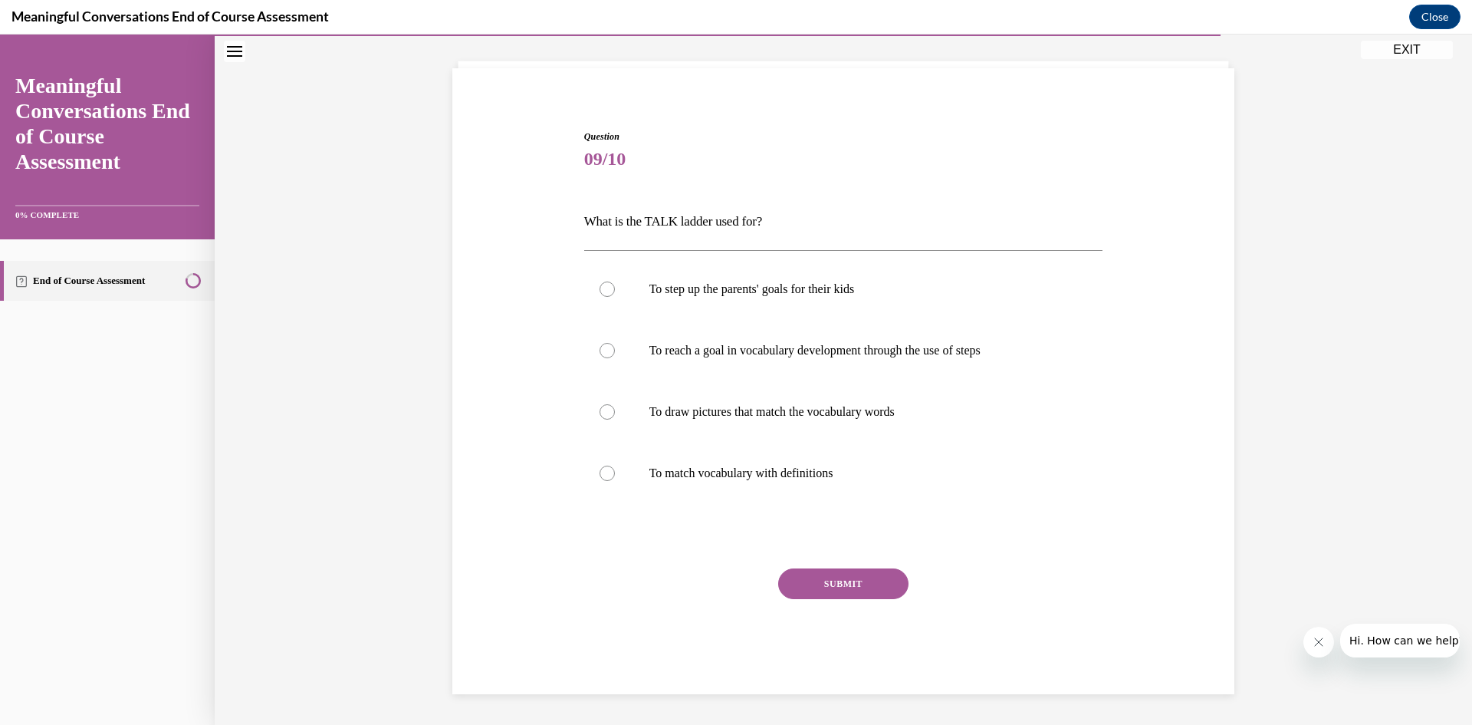
scroll to position [53, 0]
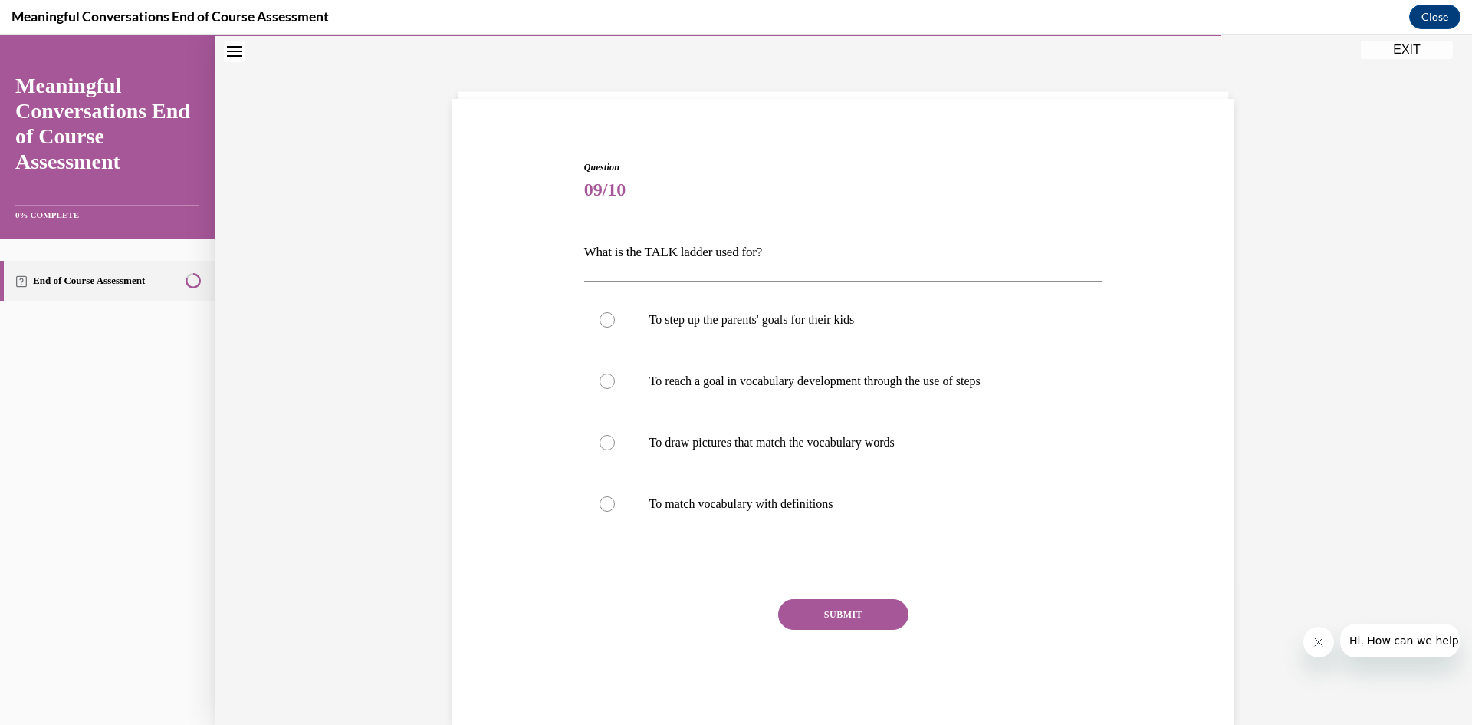
click at [925, 378] on p "To reach a goal in vocabulary development through the use of steps" at bounding box center [857, 380] width 416 height 15
click at [615, 378] on input "To reach a goal in vocabulary development through the use of steps" at bounding box center [607, 380] width 15 height 15
radio input "true"
click at [847, 603] on button "SUBMIT" at bounding box center [843, 614] width 130 height 31
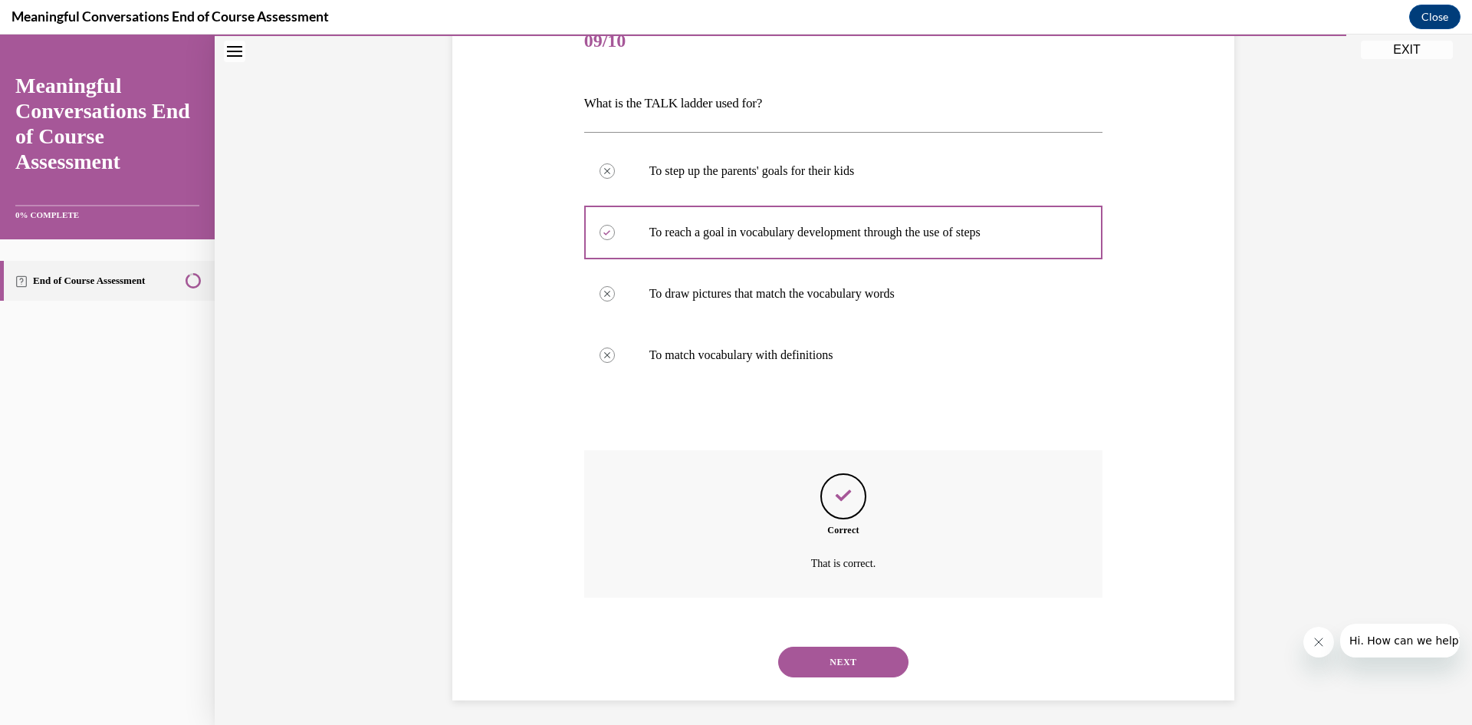
scroll to position [208, 0]
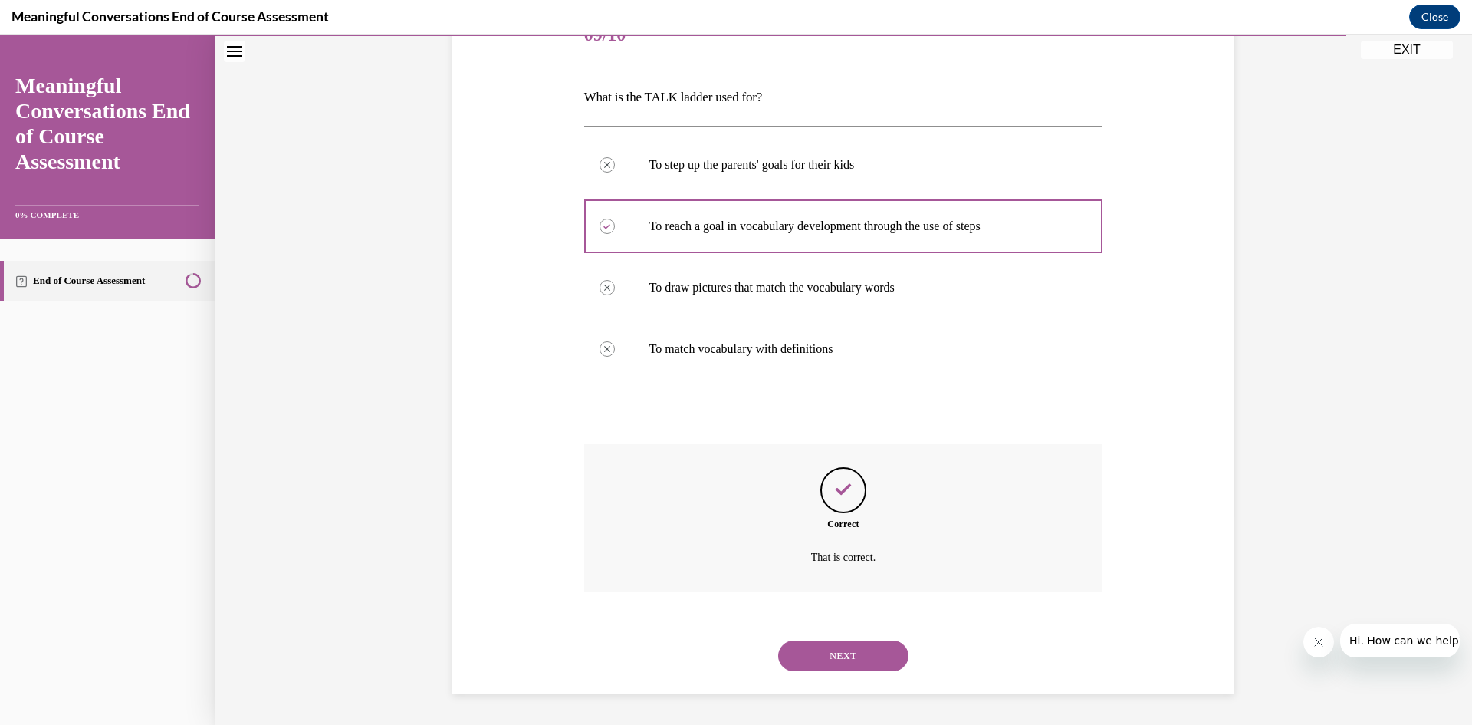
click at [885, 657] on button "NEXT" at bounding box center [843, 655] width 130 height 31
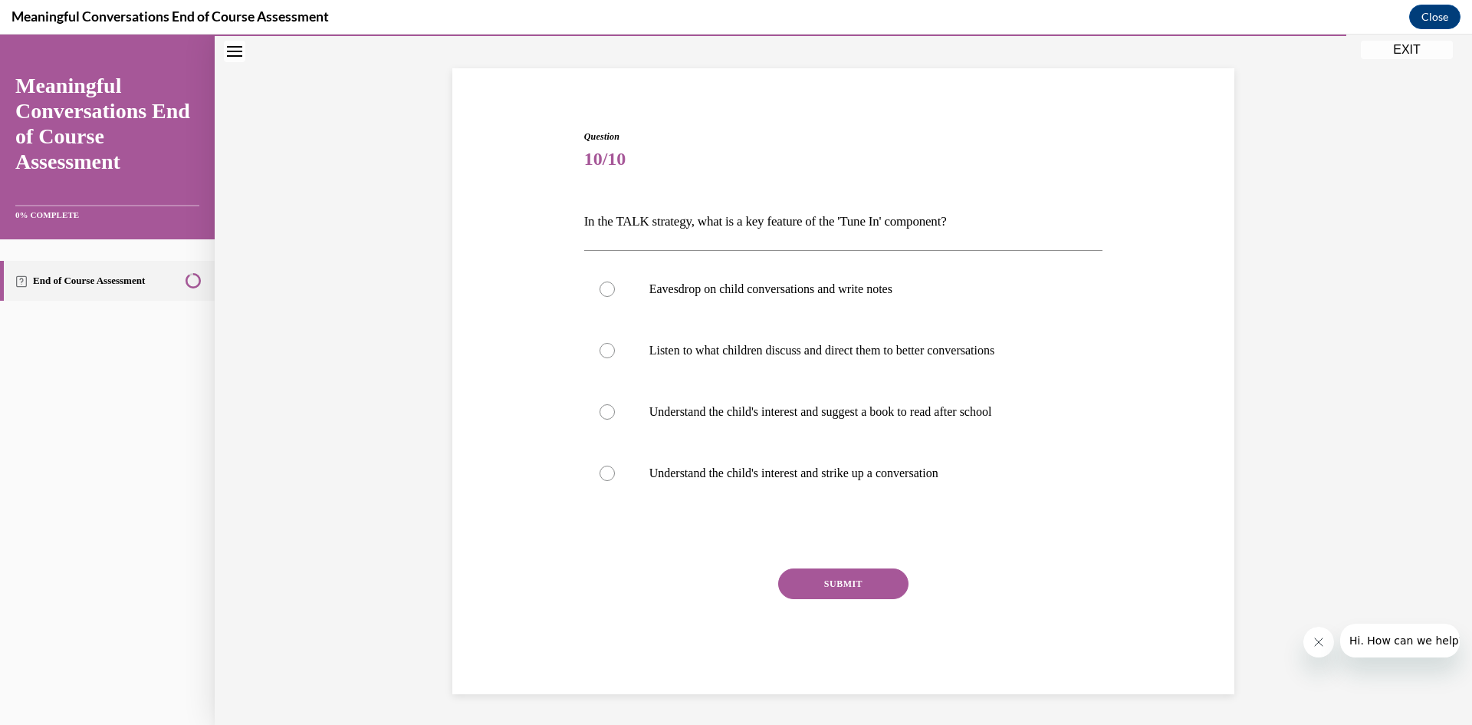
click at [897, 472] on p "Understand the child's interest and strike up a conversation" at bounding box center [857, 472] width 416 height 15
click at [615, 472] on input "Understand the child's interest and strike up a conversation" at bounding box center [607, 472] width 15 height 15
radio input "true"
click at [833, 582] on button "SUBMIT" at bounding box center [843, 583] width 130 height 31
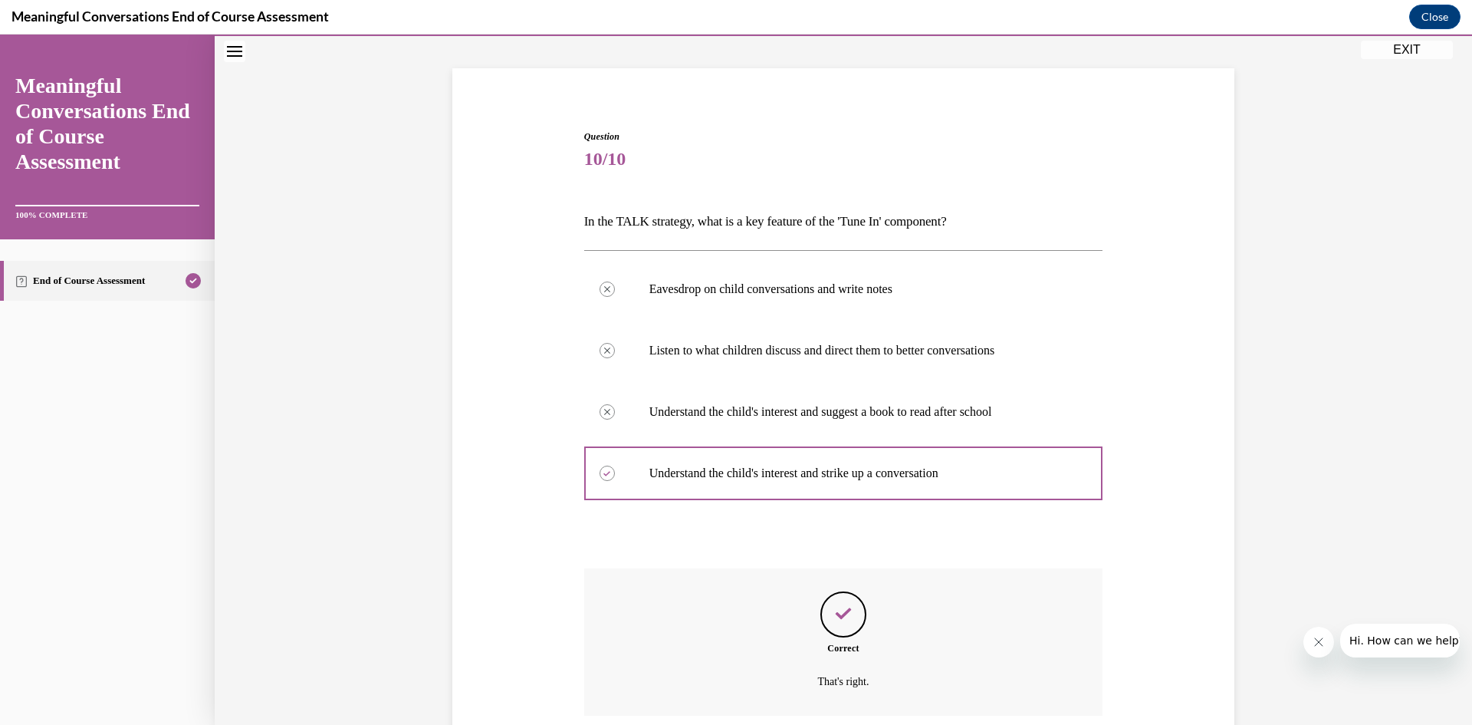
scroll to position [208, 0]
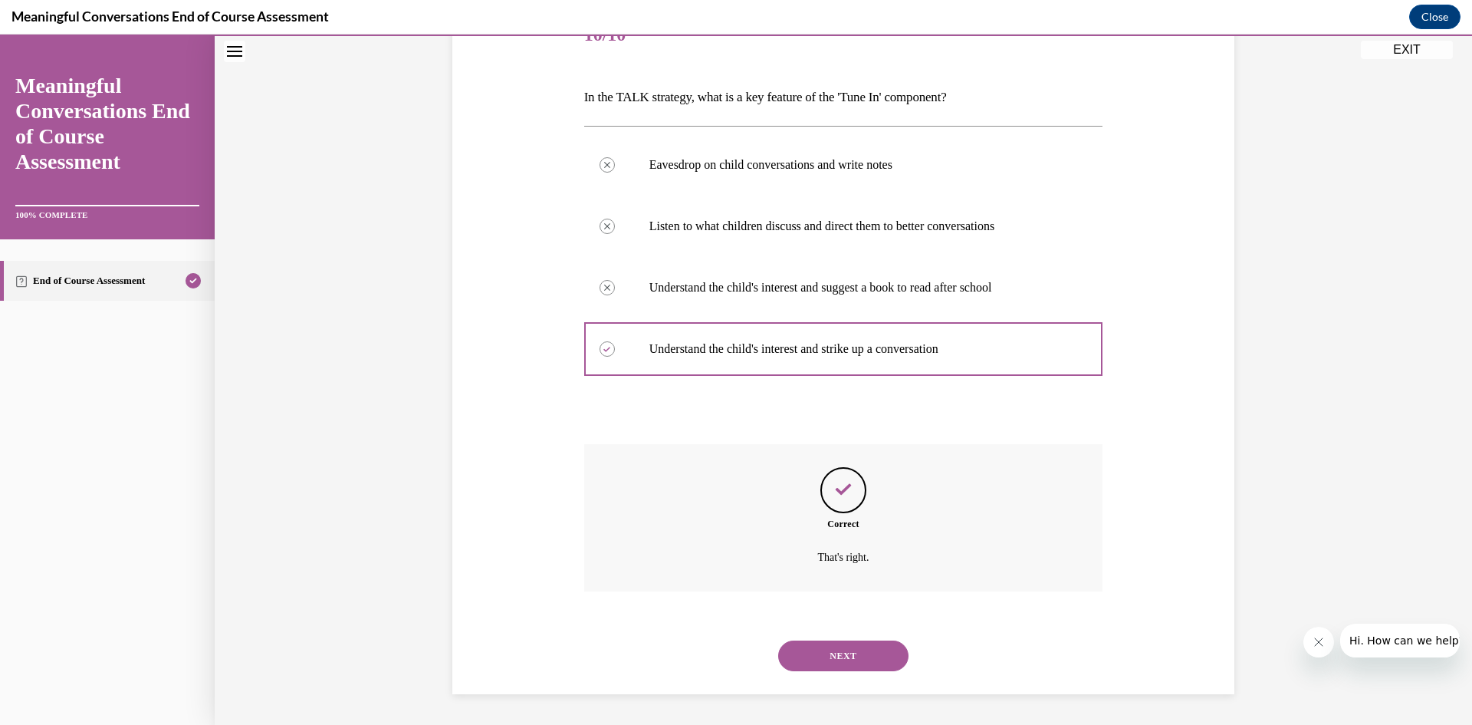
click at [873, 663] on button "NEXT" at bounding box center [843, 655] width 130 height 31
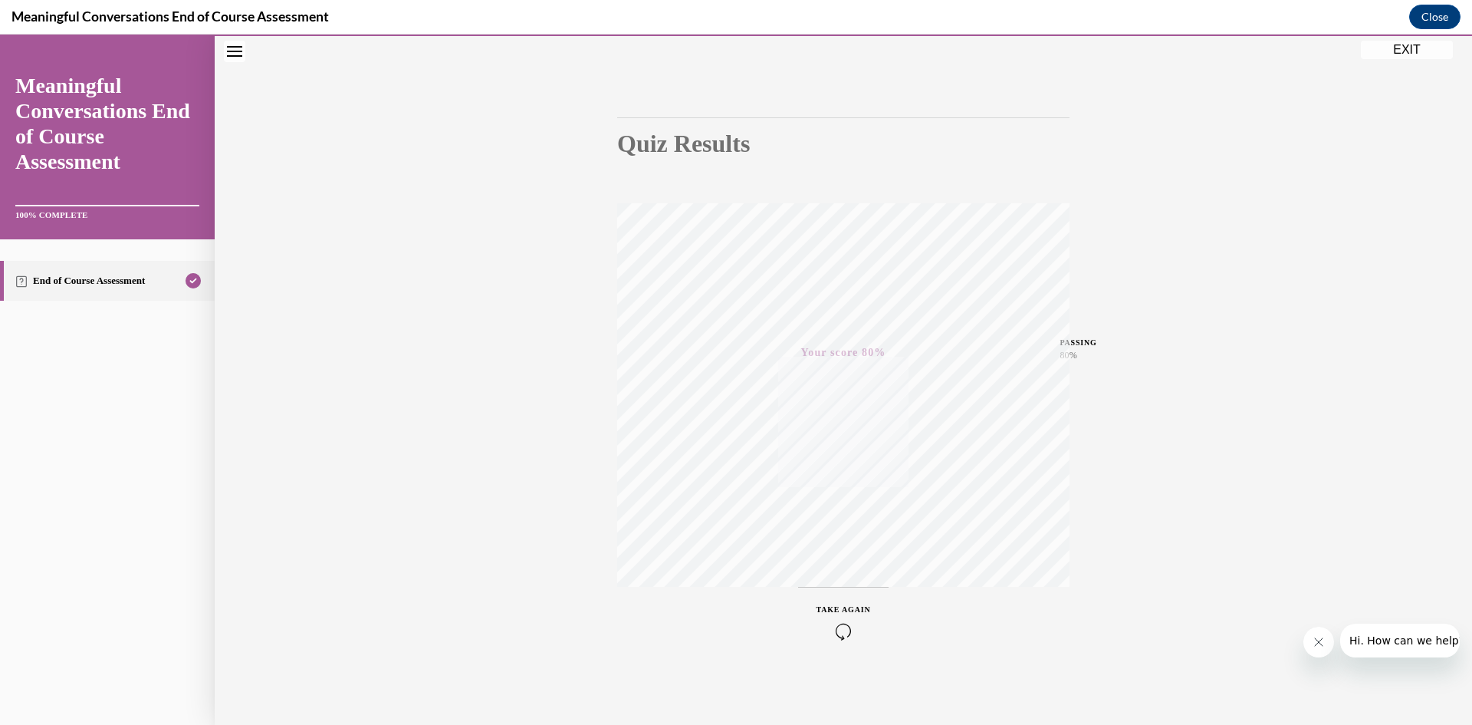
click at [1403, 55] on button "EXIT" at bounding box center [1407, 50] width 92 height 18
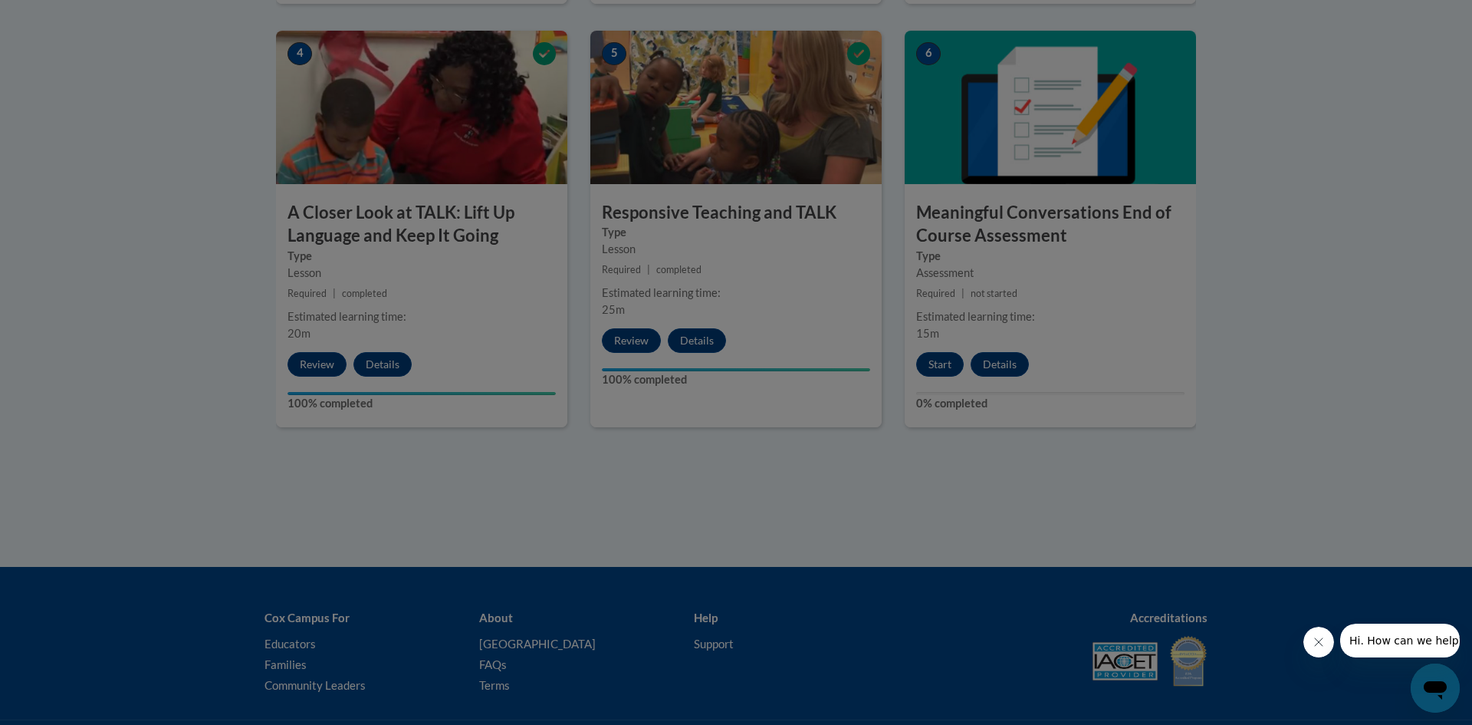
scroll to position [0, 0]
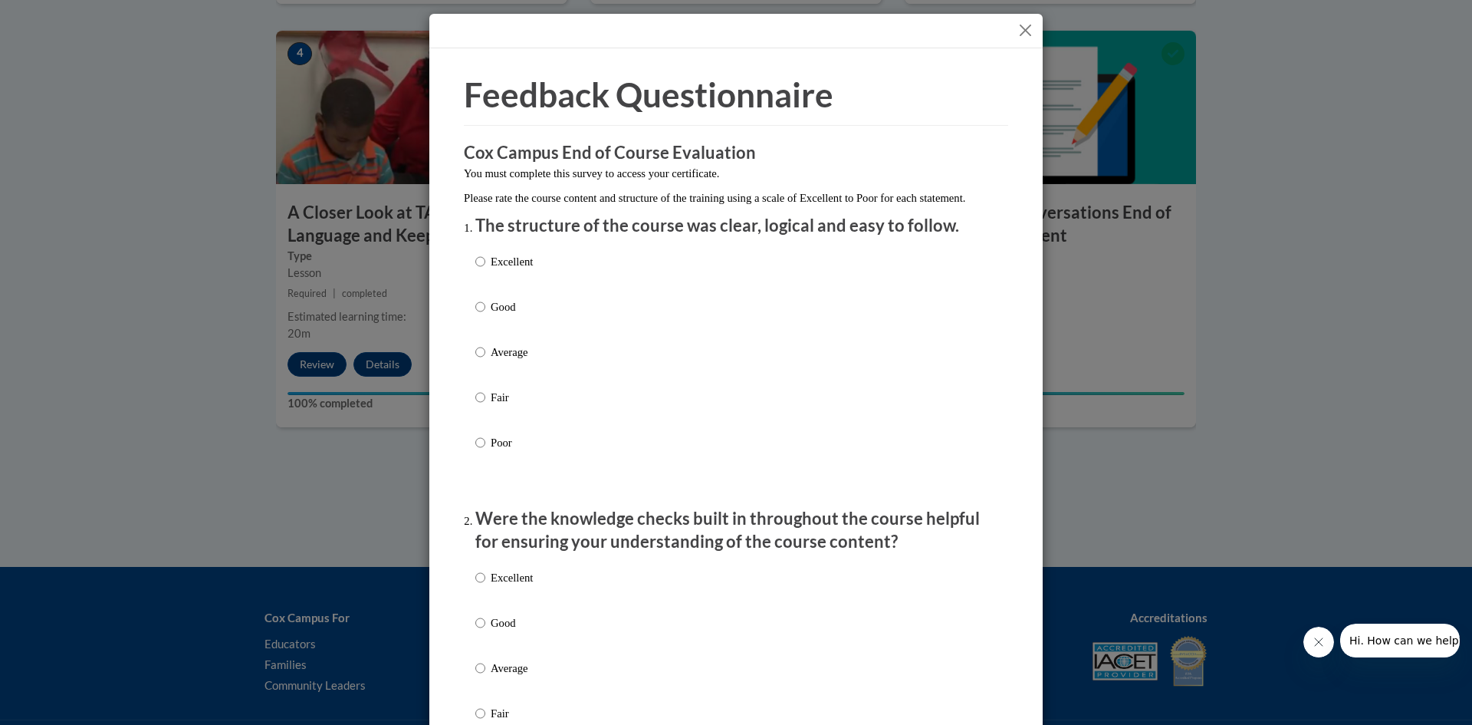
click at [513, 287] on label "Excellent" at bounding box center [504, 273] width 58 height 41
click at [485, 270] on input "Excellent" at bounding box center [480, 261] width 10 height 17
radio input "true"
click at [516, 586] on p "Excellent" at bounding box center [512, 577] width 42 height 17
click at [485, 586] on input "Excellent" at bounding box center [480, 577] width 10 height 17
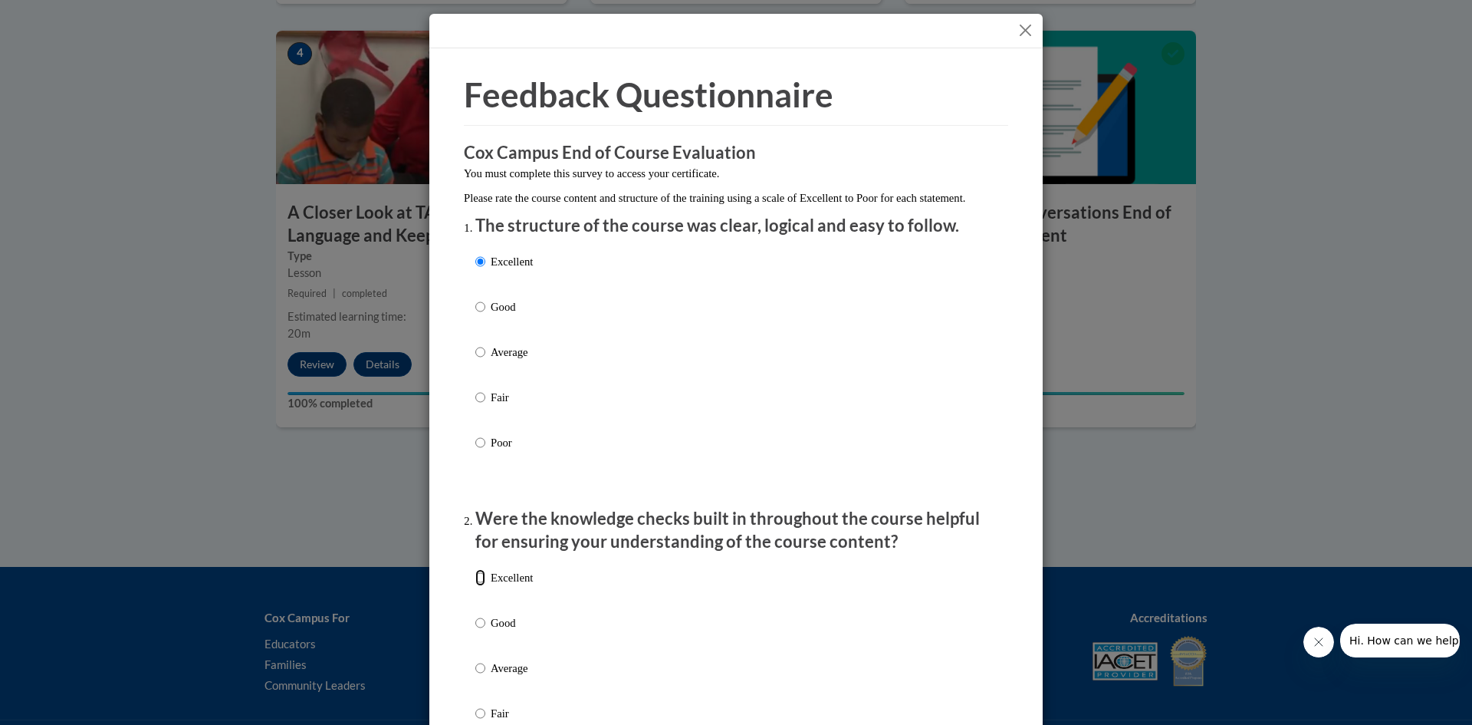
radio input "true"
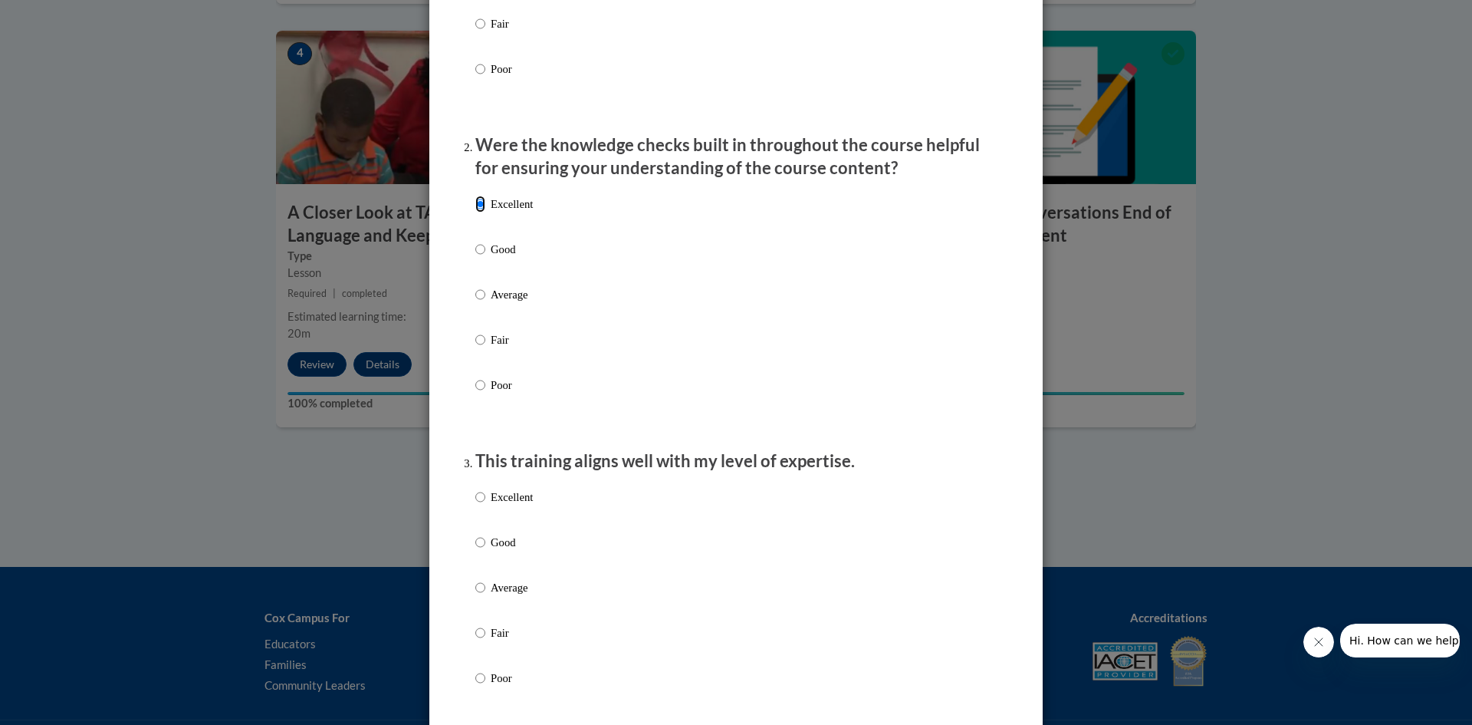
scroll to position [376, 0]
click at [522, 503] on p "Excellent" at bounding box center [512, 494] width 42 height 17
click at [485, 503] on input "Excellent" at bounding box center [480, 494] width 10 height 17
radio input "true"
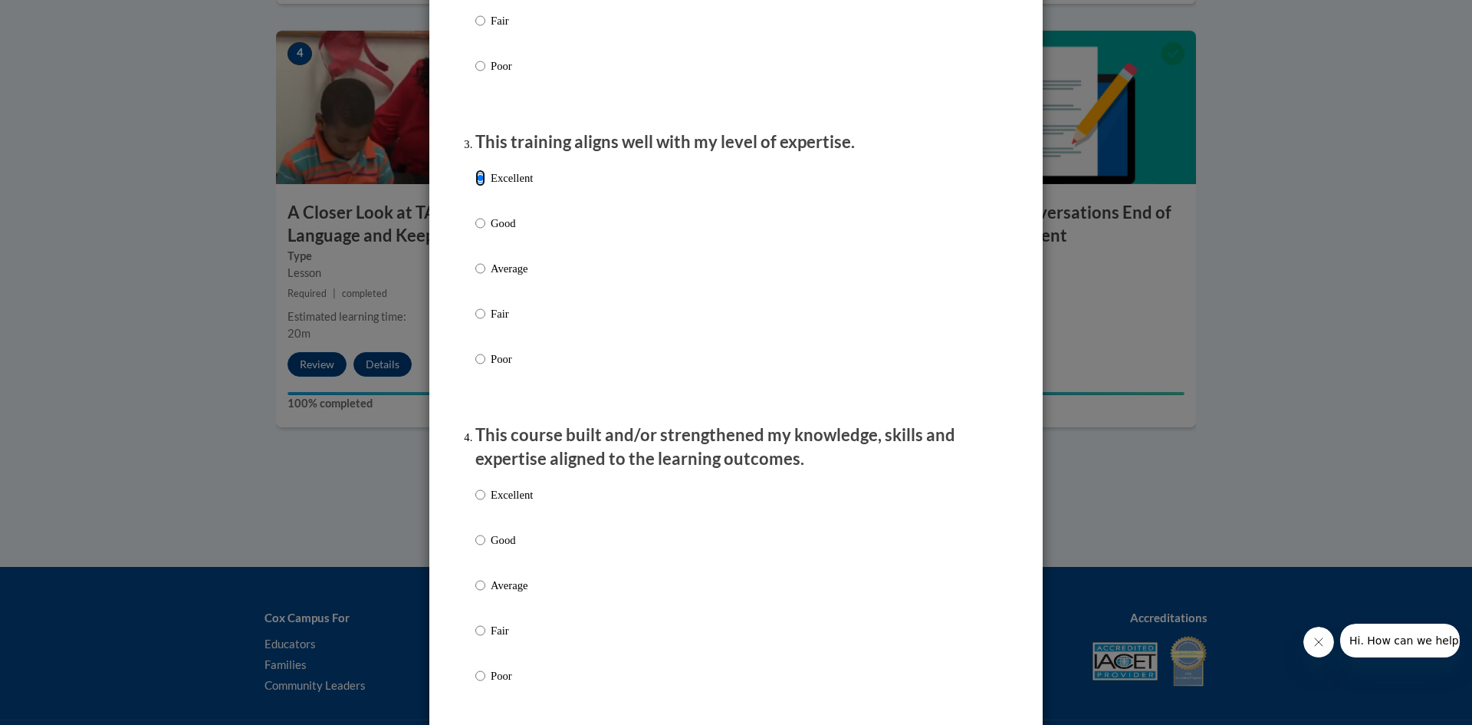
scroll to position [691, 0]
click at [525, 505] on p "Excellent" at bounding box center [512, 496] width 42 height 17
click at [485, 505] on input "Excellent" at bounding box center [480, 496] width 10 height 17
radio input "true"
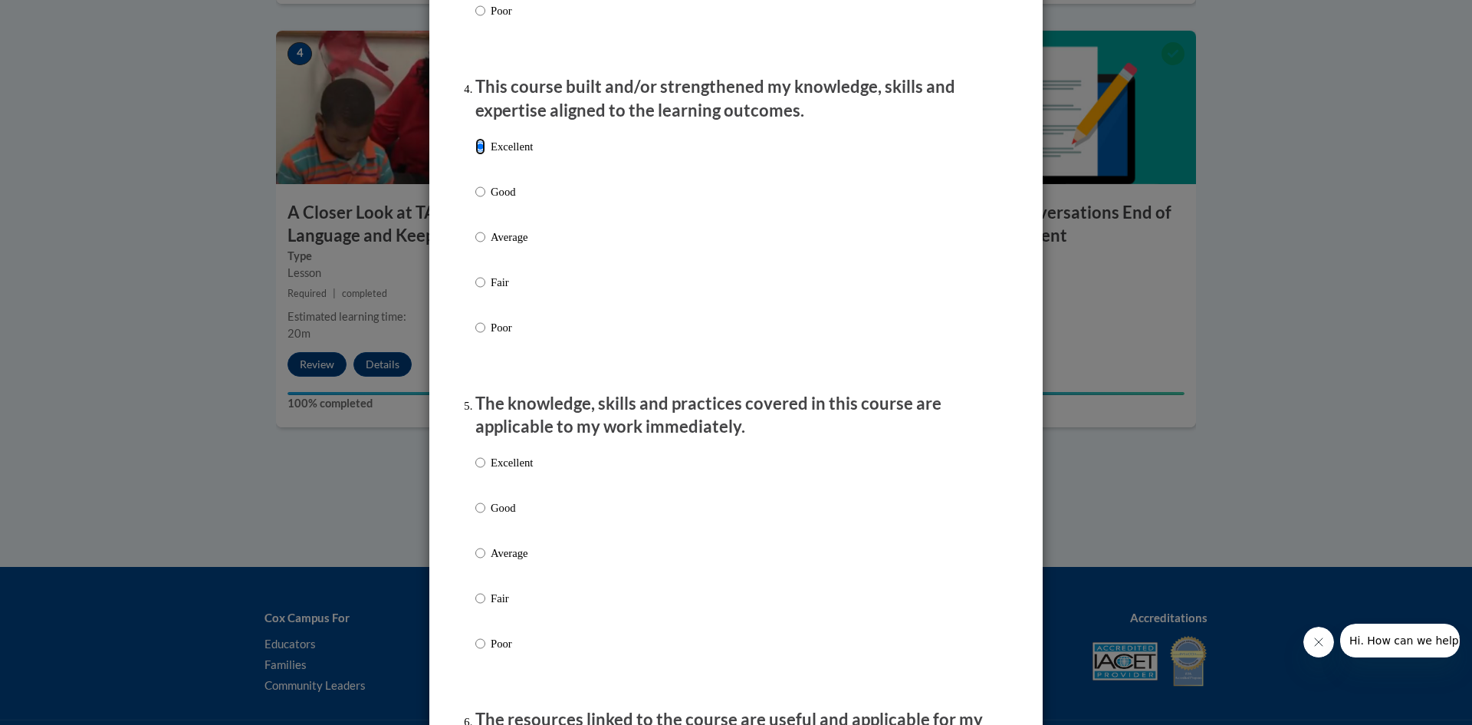
scroll to position [1037, 0]
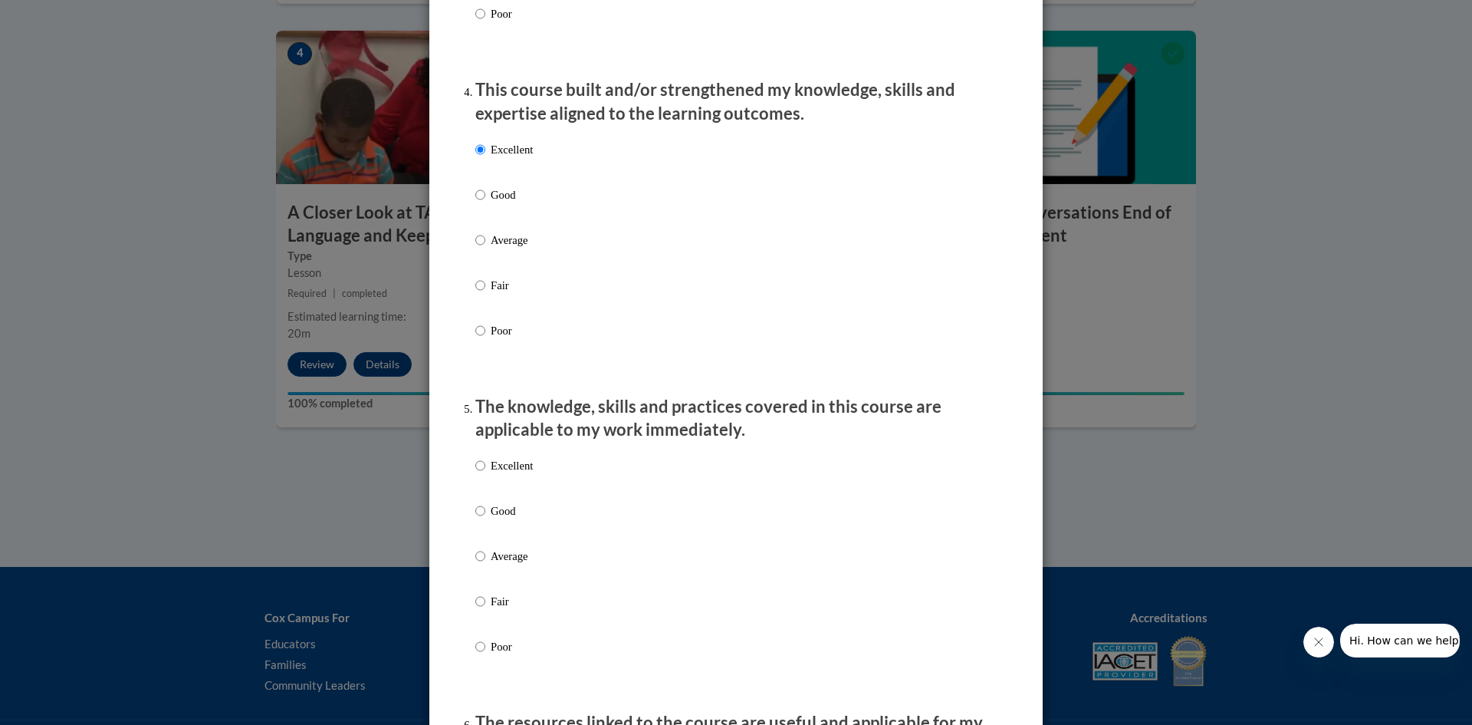
click at [526, 474] on p "Excellent" at bounding box center [512, 465] width 42 height 17
click at [485, 474] on input "Excellent" at bounding box center [480, 465] width 10 height 17
radio input "true"
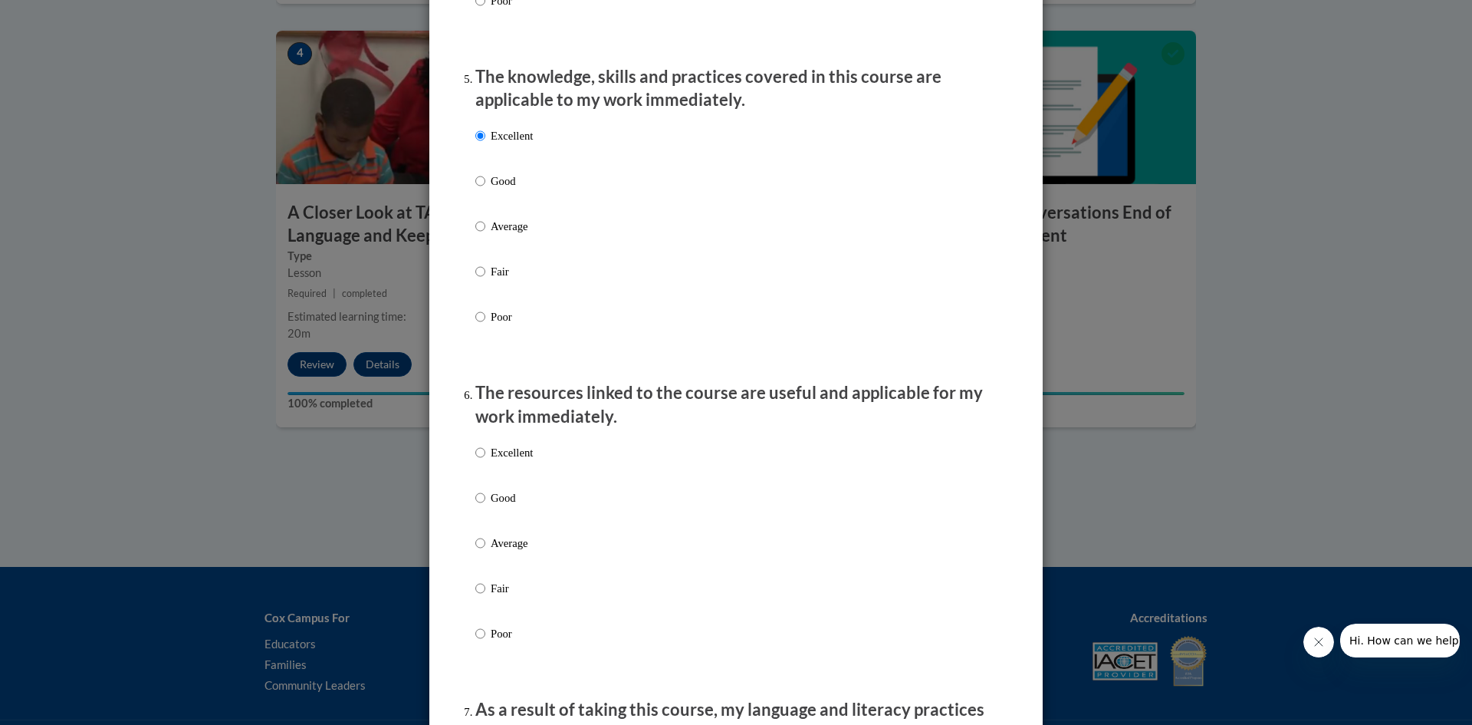
click at [515, 461] on p "Excellent" at bounding box center [512, 452] width 42 height 17
click at [485, 461] on input "Excellent" at bounding box center [480, 452] width 10 height 17
radio input "true"
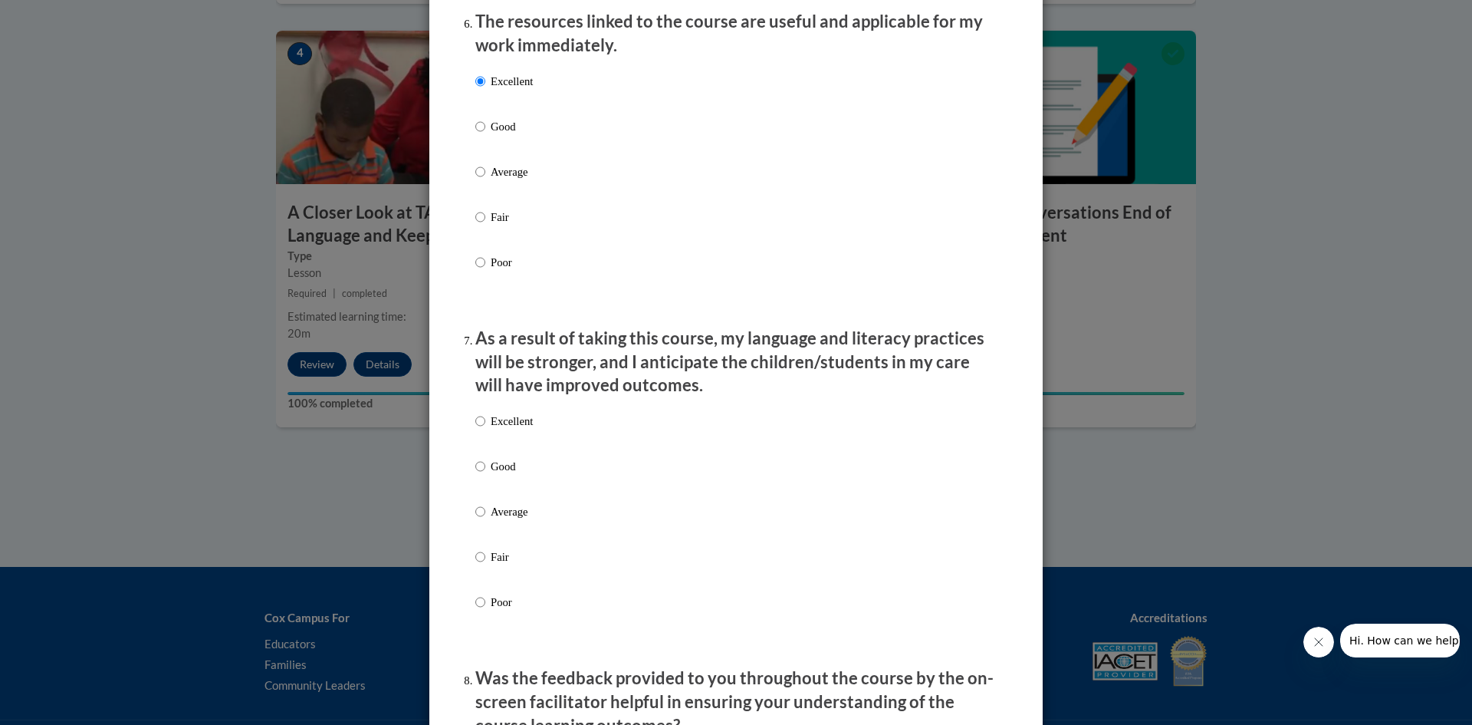
click at [531, 429] on p "Excellent" at bounding box center [512, 421] width 42 height 17
click at [485, 429] on input "Excellent" at bounding box center [480, 421] width 10 height 17
radio input "true"
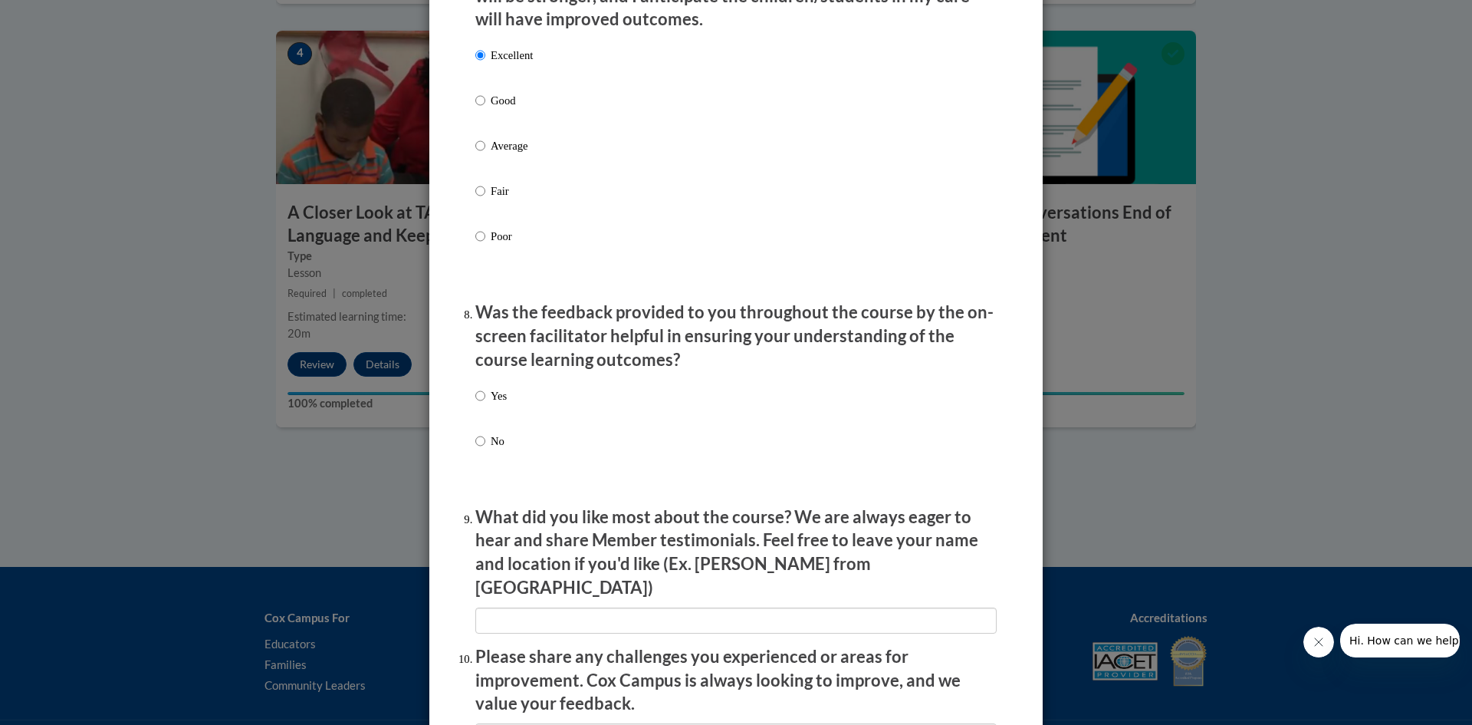
click at [506, 404] on p "Yes" at bounding box center [499, 395] width 16 height 17
click at [485, 404] on input "Yes" at bounding box center [480, 395] width 10 height 17
radio input "true"
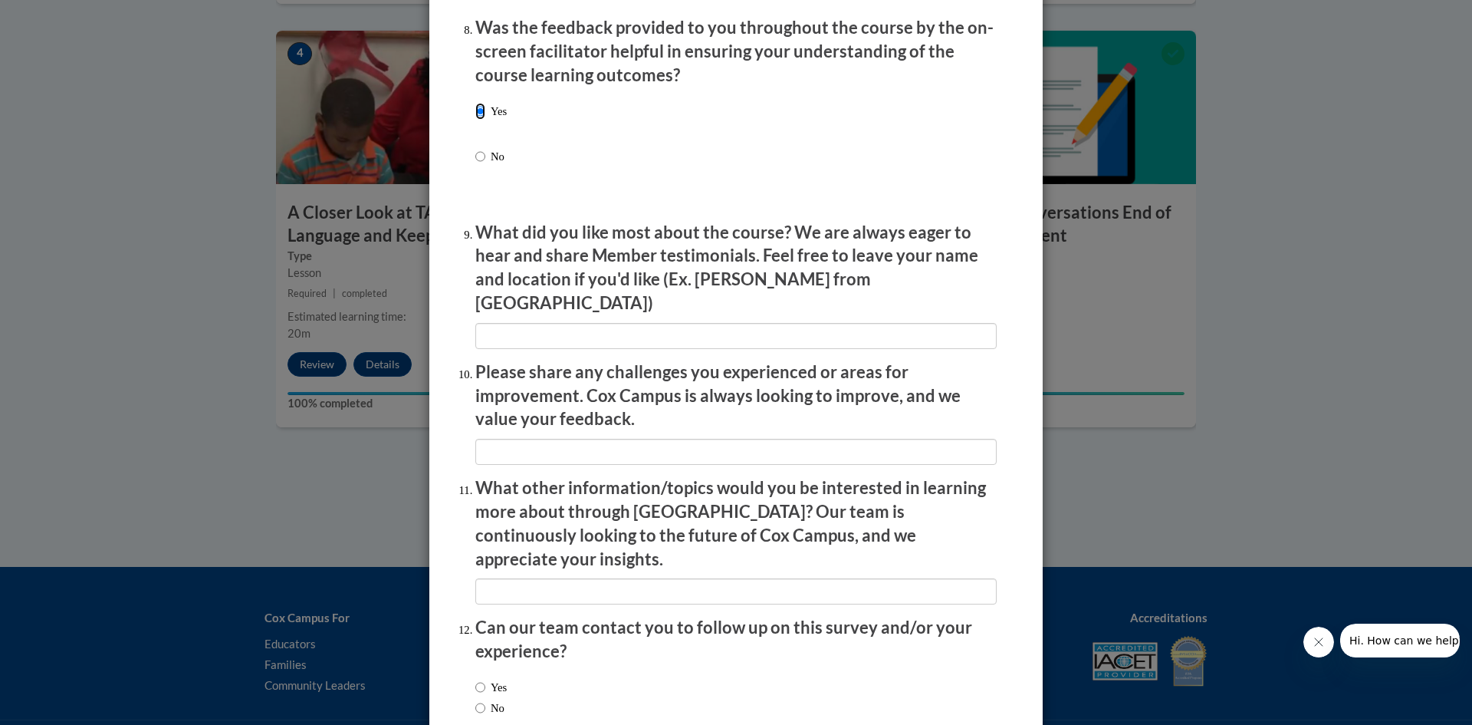
scroll to position [2461, 0]
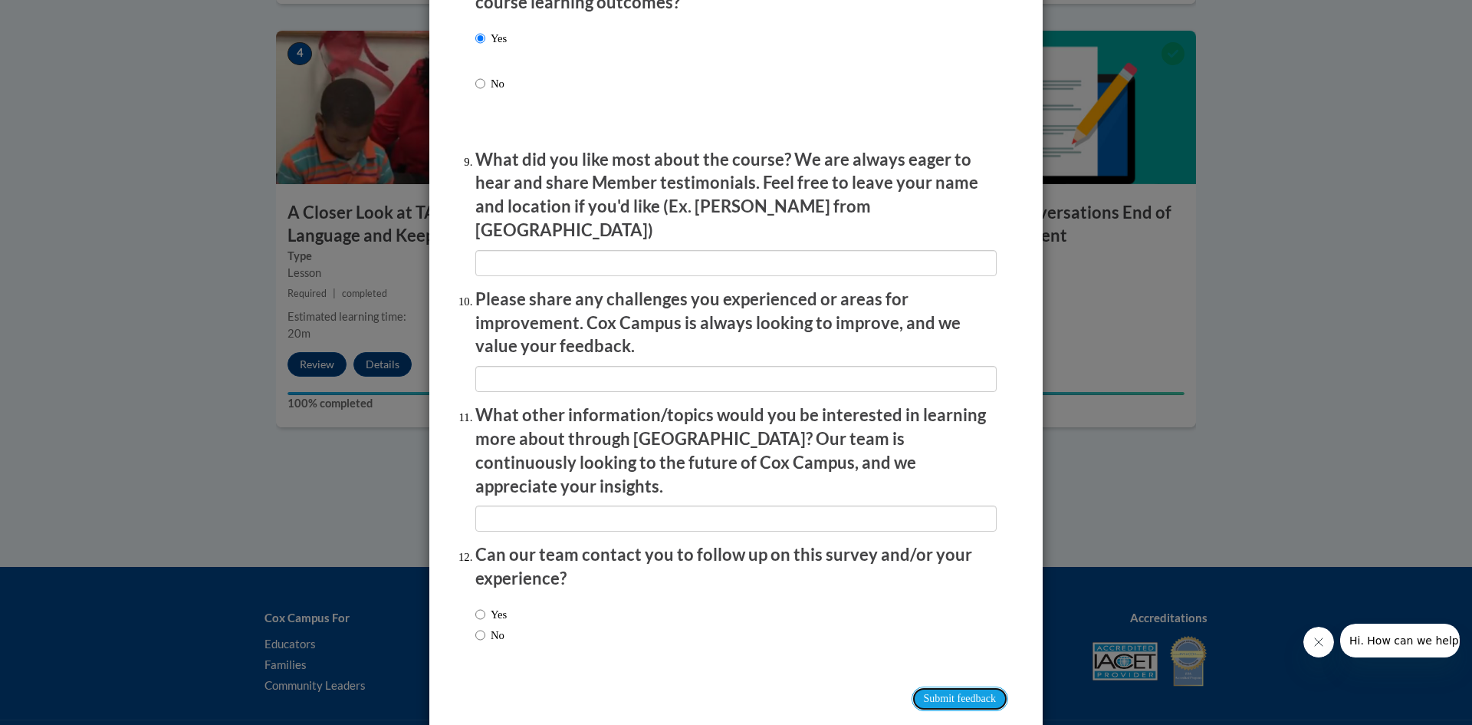
click at [943, 686] on input "Submit feedback" at bounding box center [960, 698] width 97 height 25
